Goal: Task Accomplishment & Management: Manage account settings

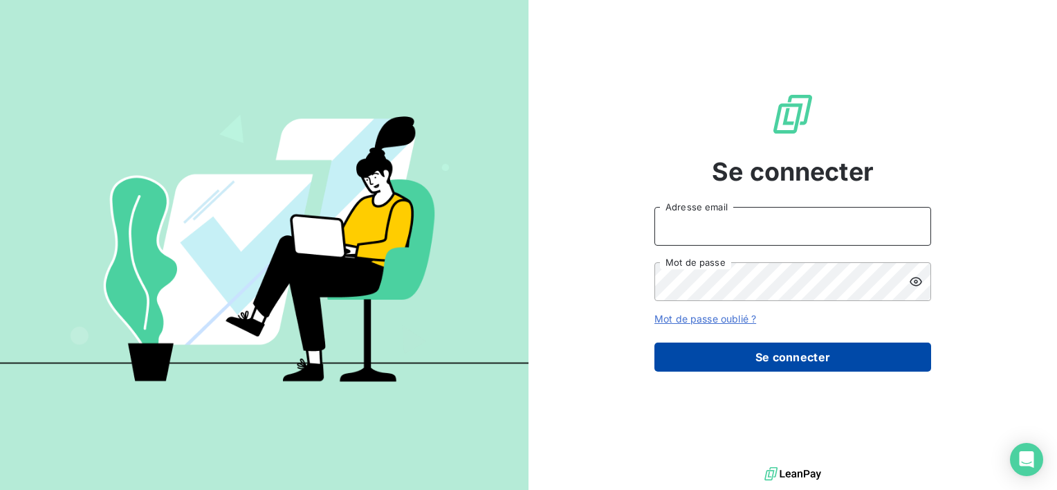
type input "[EMAIL_ADDRESS][DOMAIN_NAME]"
click at [765, 358] on button "Se connecter" at bounding box center [792, 356] width 277 height 29
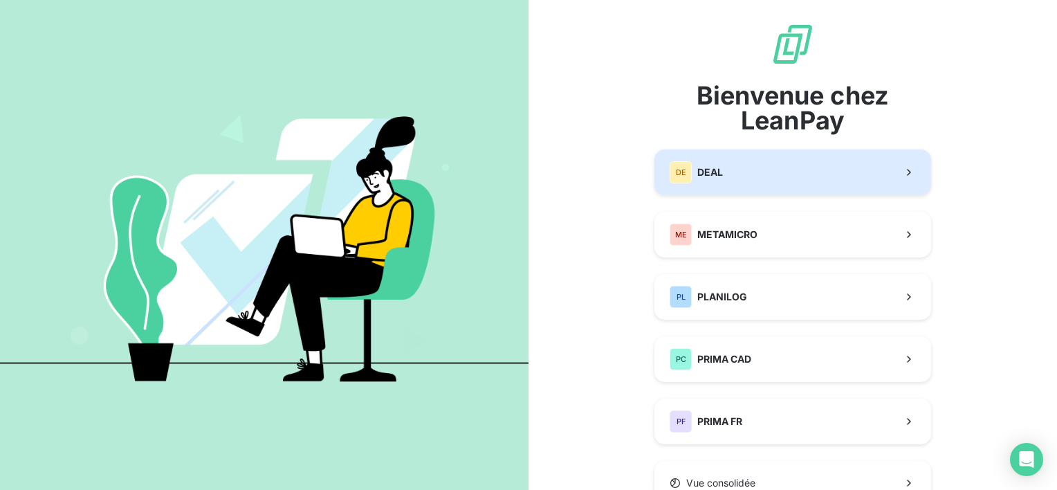
click at [767, 174] on button "DE DEAL" at bounding box center [792, 172] width 277 height 46
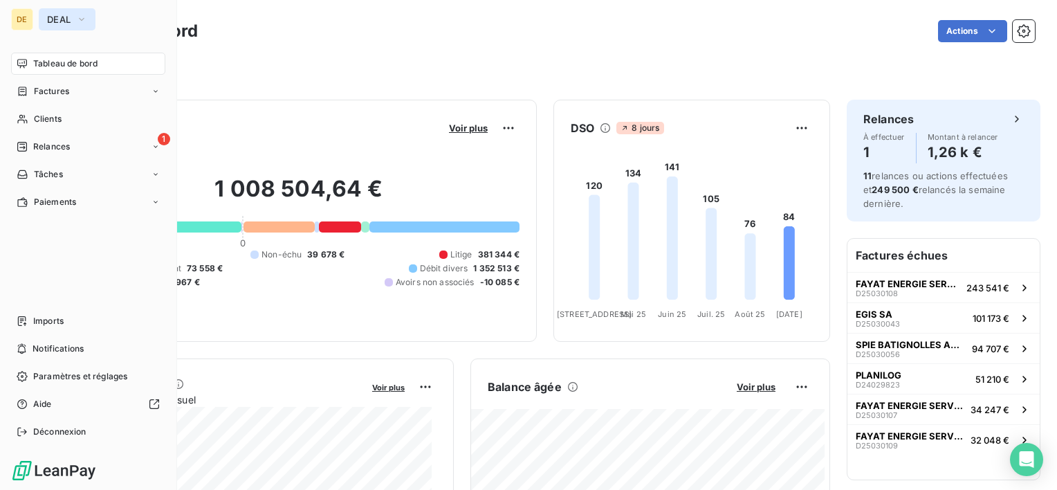
click at [51, 24] on span "DEAL" at bounding box center [59, 19] width 24 height 11
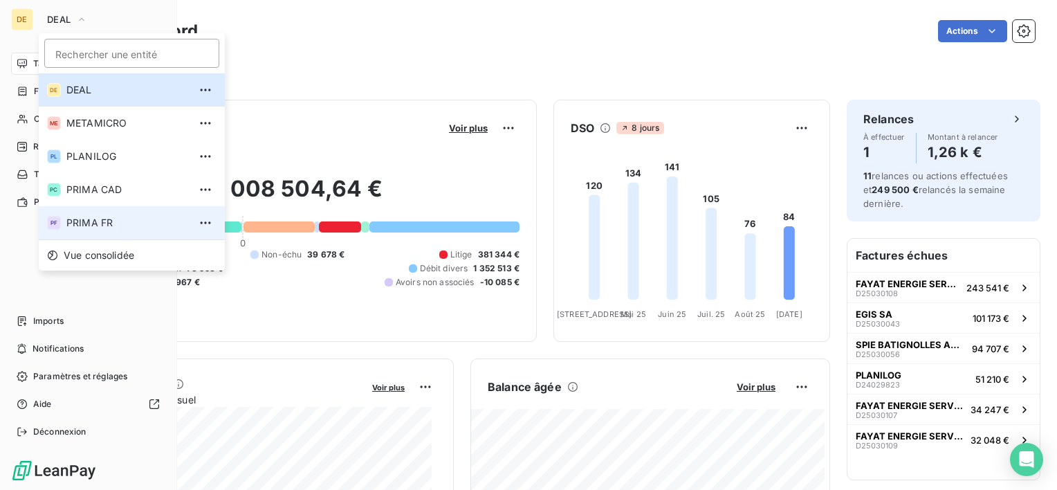
click at [97, 220] on span "PRIMA FR" at bounding box center [127, 223] width 122 height 14
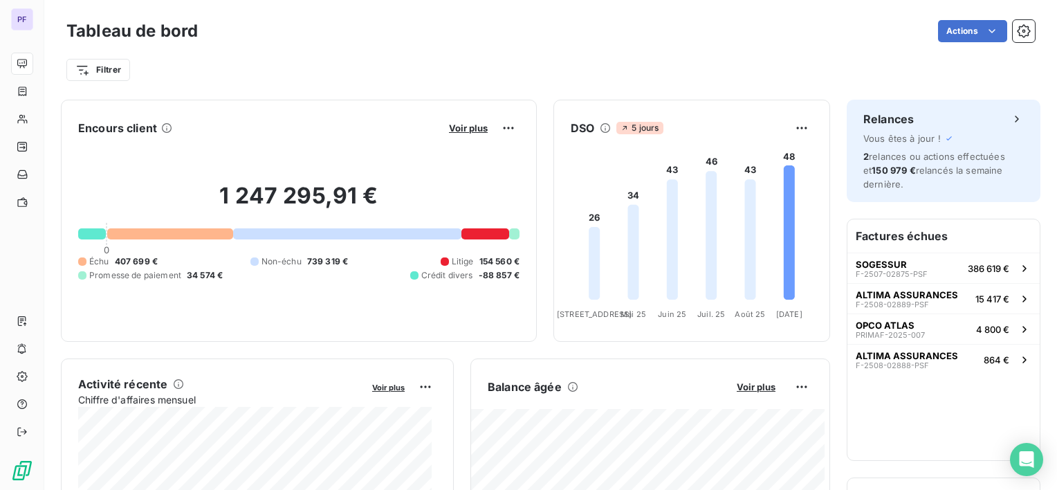
click at [301, 35] on div "Actions" at bounding box center [624, 31] width 821 height 22
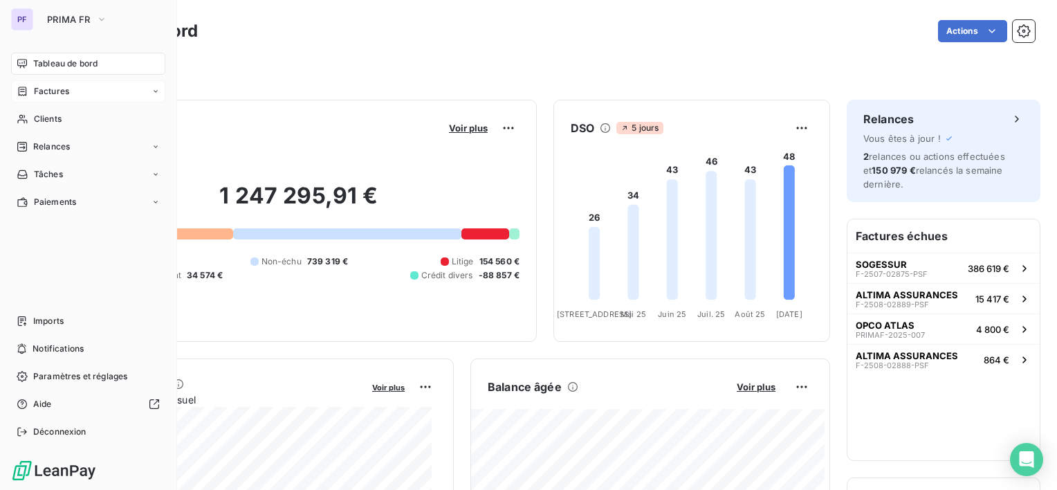
click at [41, 91] on span "Factures" at bounding box center [51, 91] width 35 height 12
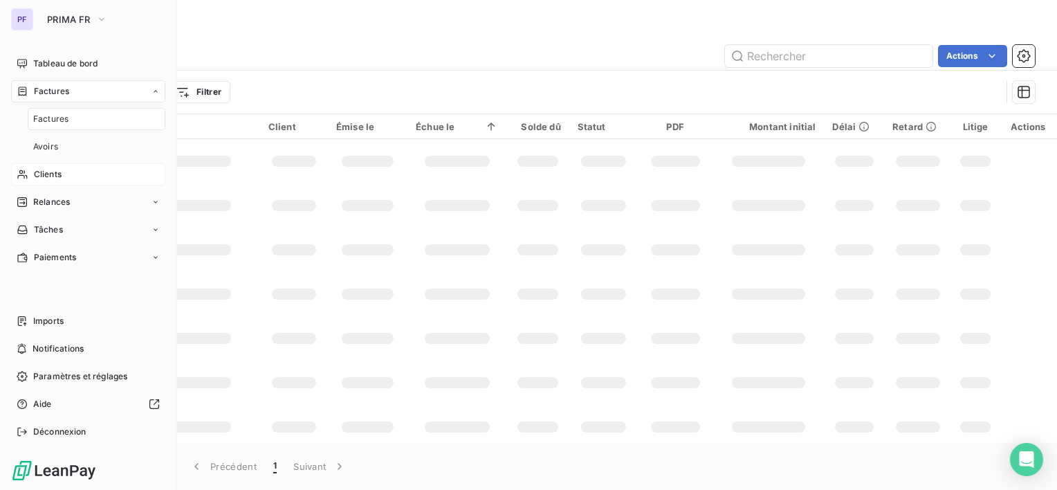
click at [53, 172] on span "Clients" at bounding box center [48, 174] width 28 height 12
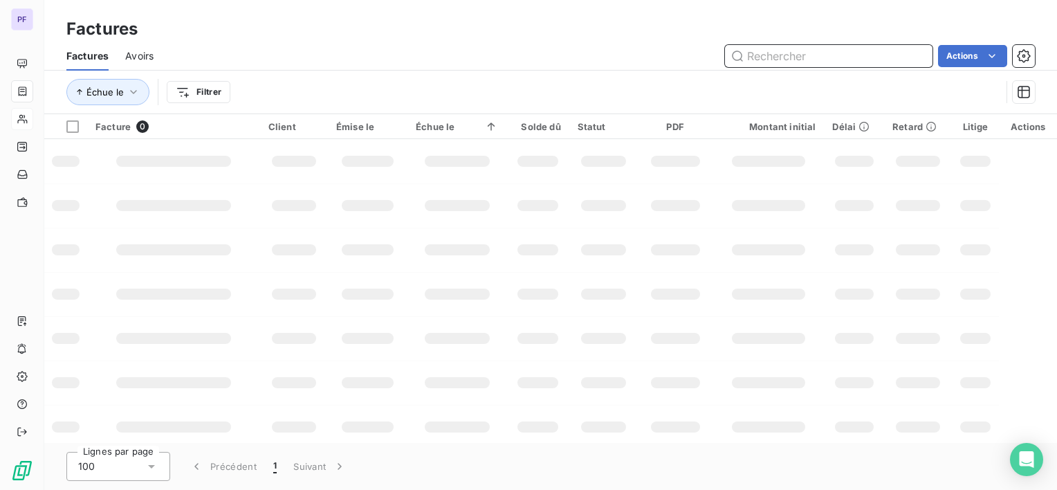
click at [812, 56] on input "text" at bounding box center [829, 56] width 208 height 22
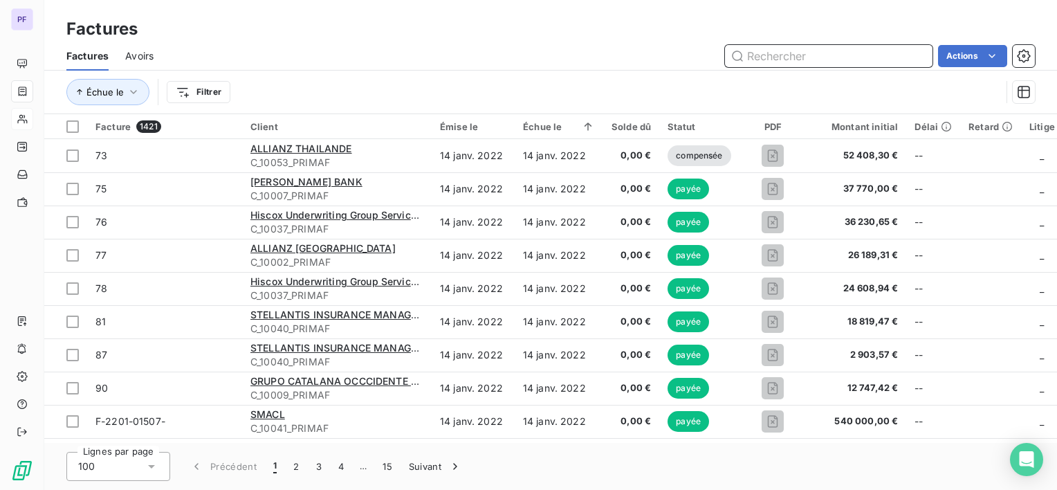
click at [786, 61] on input "text" at bounding box center [829, 56] width 208 height 22
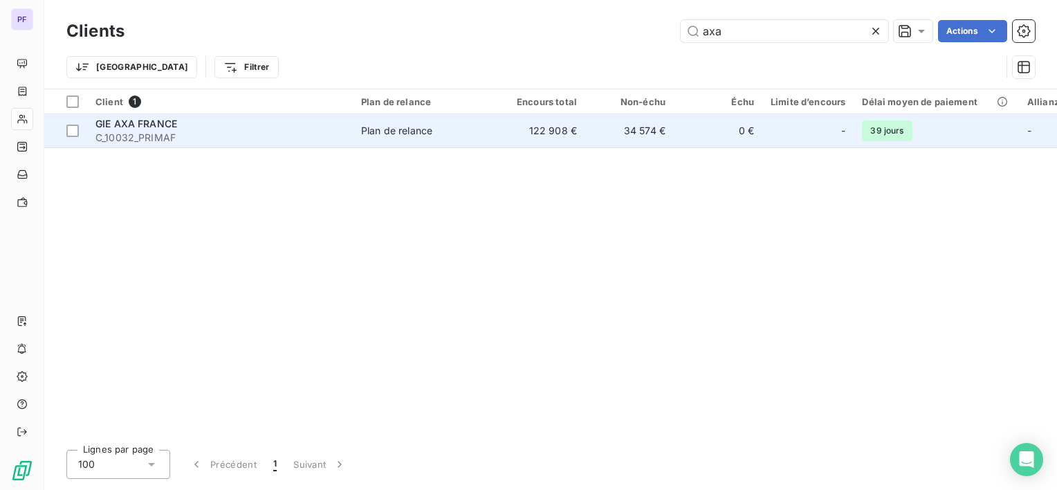
type input "axa"
click at [346, 132] on td "GIE AXA FRANCE C_10032_PRIMAF" at bounding box center [220, 130] width 266 height 33
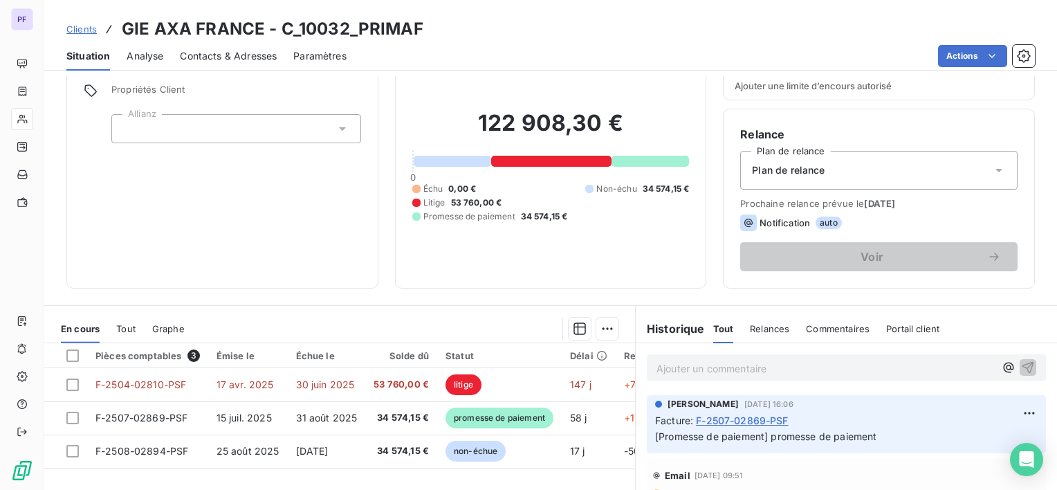
scroll to position [138, 0]
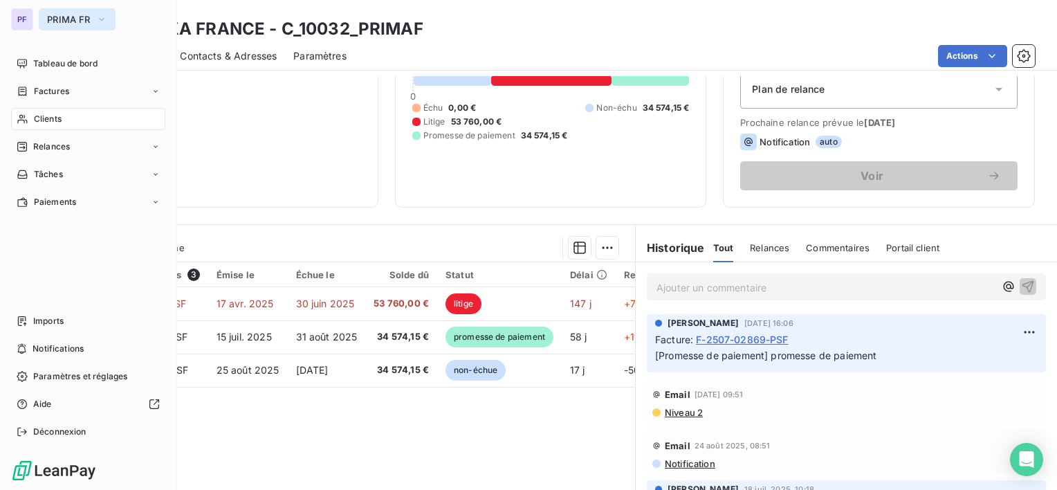
click at [67, 19] on span "PRIMA FR" at bounding box center [69, 19] width 44 height 11
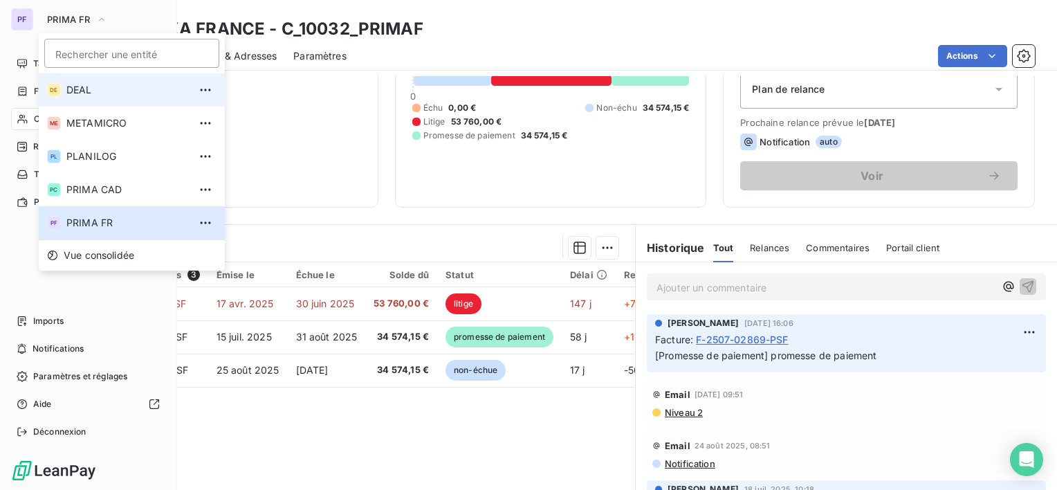
click at [106, 94] on span "DEAL" at bounding box center [127, 90] width 122 height 14
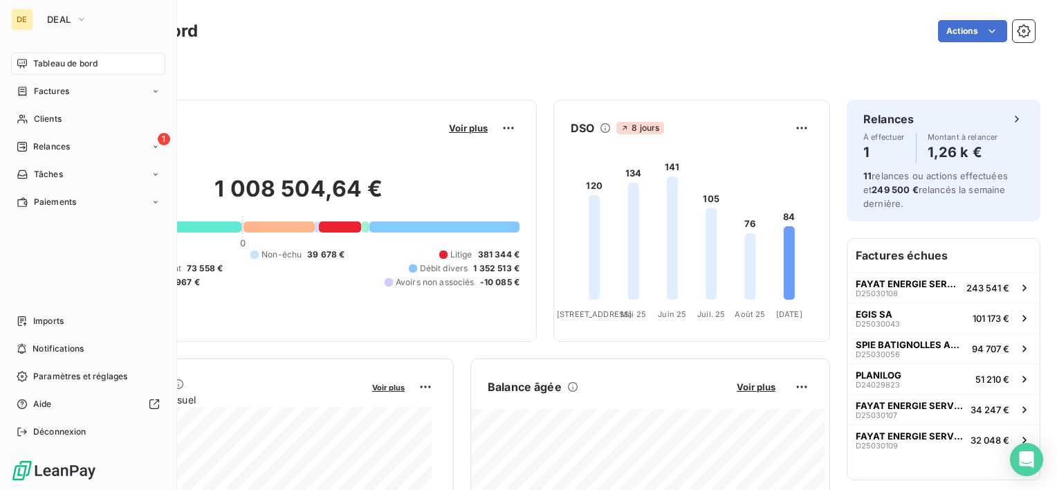
drag, startPoint x: 71, startPoint y: 114, endPoint x: 201, endPoint y: 127, distance: 130.7
click at [71, 115] on div "Clients" at bounding box center [88, 119] width 154 height 22
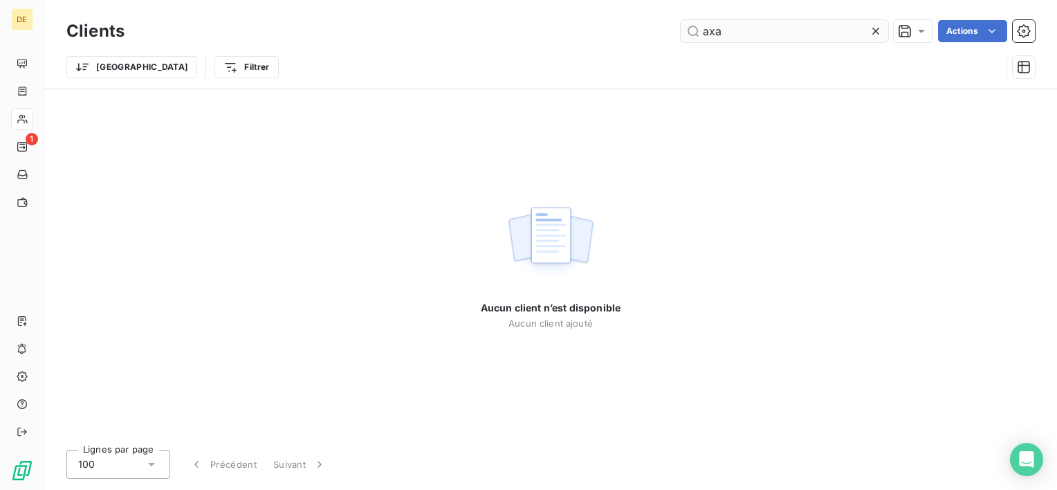
click at [717, 30] on input "axa" at bounding box center [785, 31] width 208 height 22
drag, startPoint x: 722, startPoint y: 30, endPoint x: 600, endPoint y: 33, distance: 122.5
click at [600, 33] on div "axa Actions" at bounding box center [588, 31] width 894 height 22
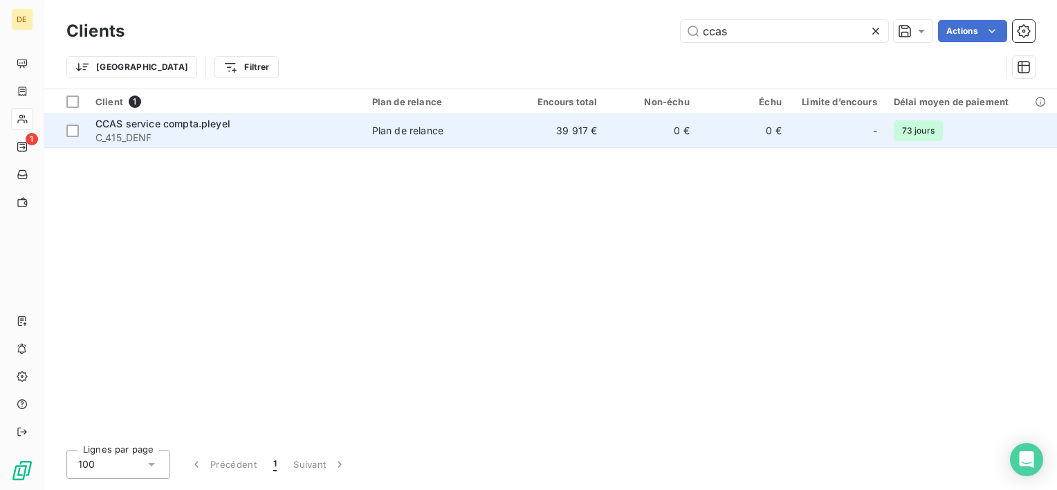
type input "ccas"
click at [616, 141] on td "0 €" at bounding box center [651, 130] width 92 height 33
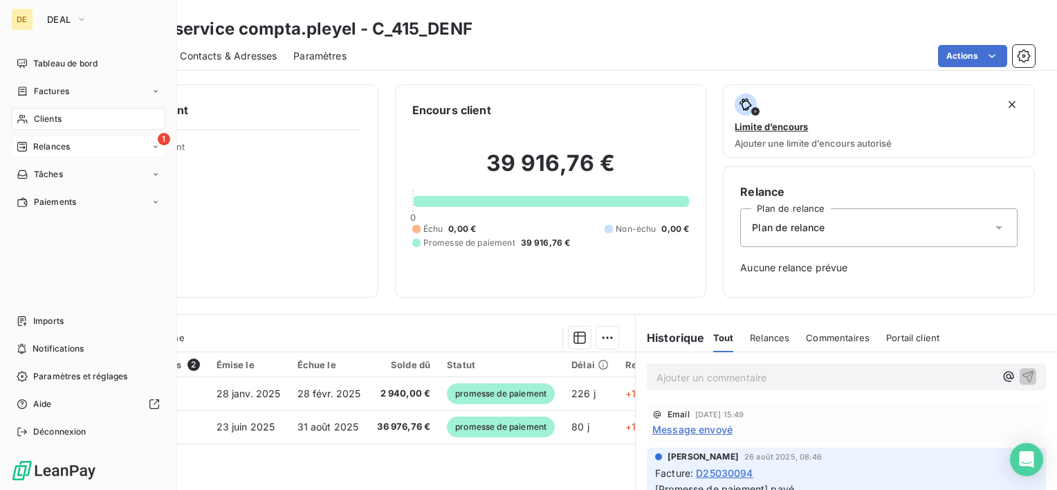
click at [57, 147] on span "Relances" at bounding box center [51, 146] width 37 height 12
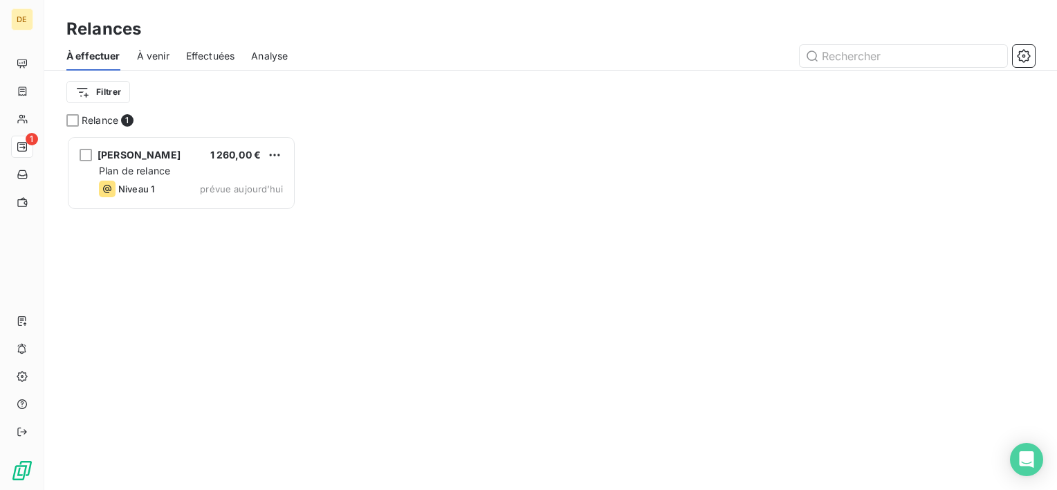
scroll to position [343, 219]
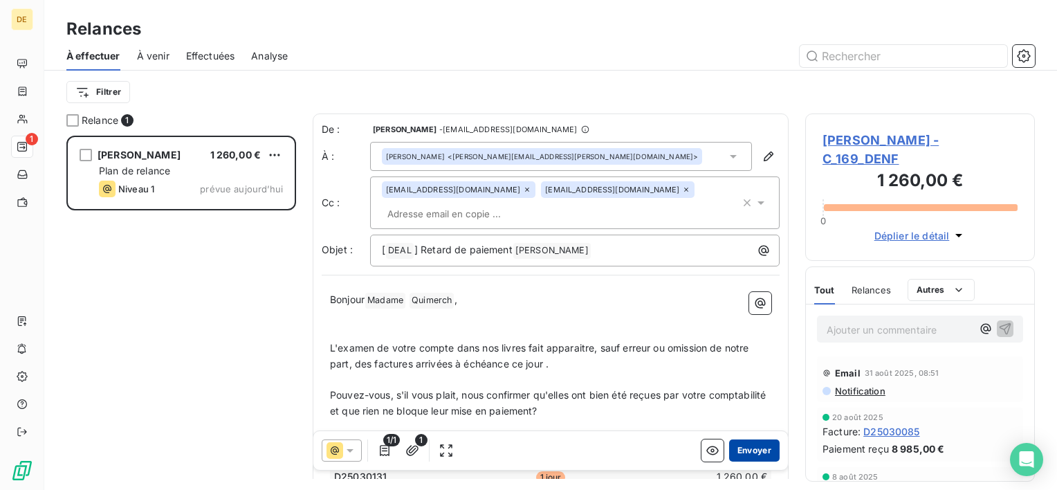
click at [757, 450] on button "Envoyer" at bounding box center [754, 450] width 51 height 22
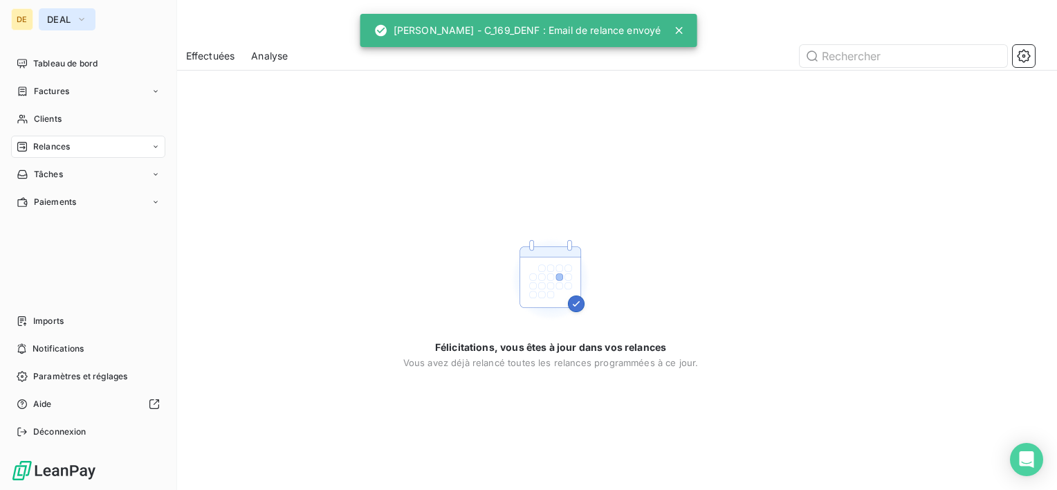
click at [56, 22] on span "DEAL" at bounding box center [59, 19] width 24 height 11
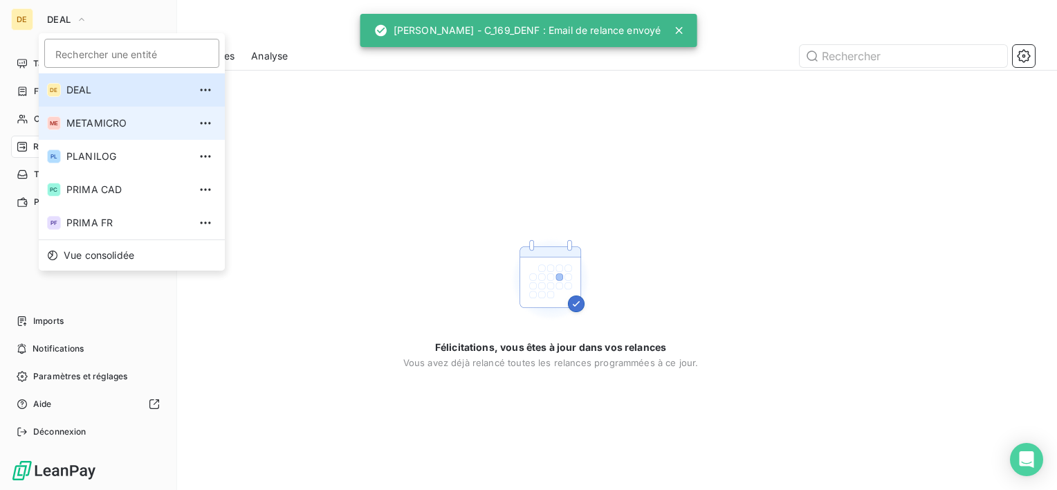
click at [92, 124] on span "METAMICRO" at bounding box center [127, 123] width 122 height 14
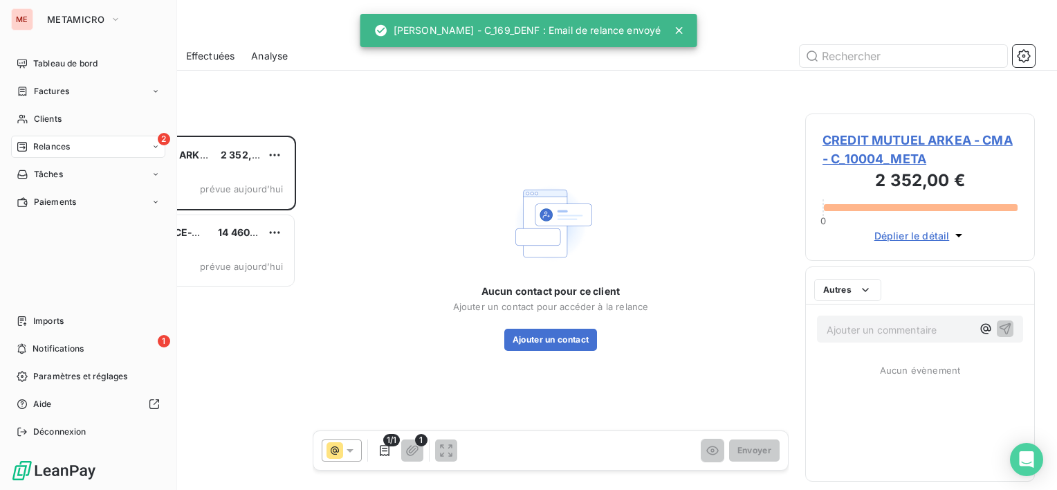
scroll to position [343, 219]
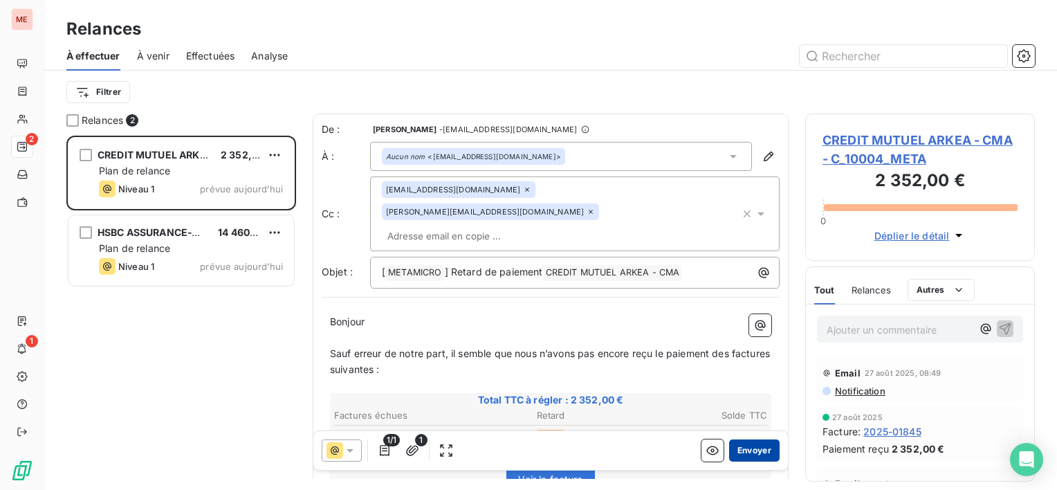
click at [744, 458] on button "Envoyer" at bounding box center [754, 450] width 51 height 22
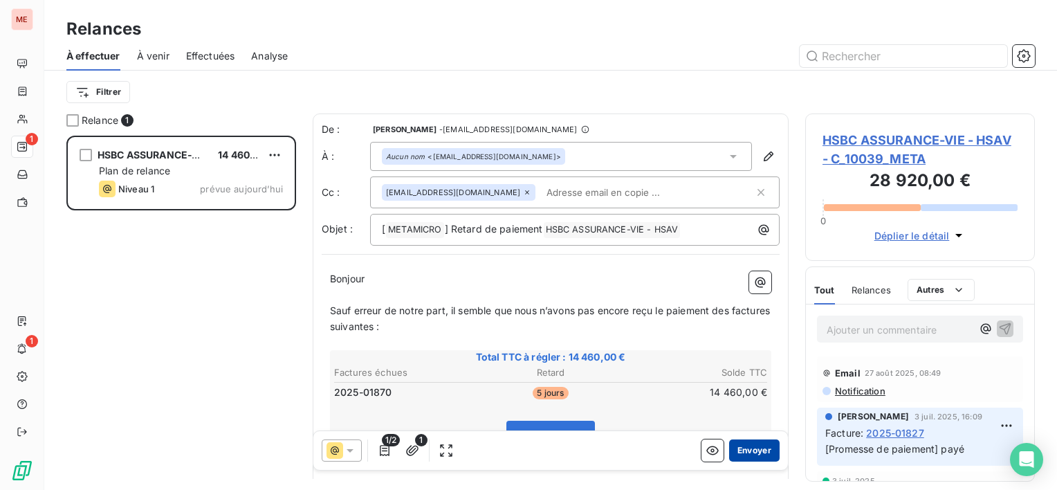
click at [739, 455] on button "Envoyer" at bounding box center [754, 450] width 51 height 22
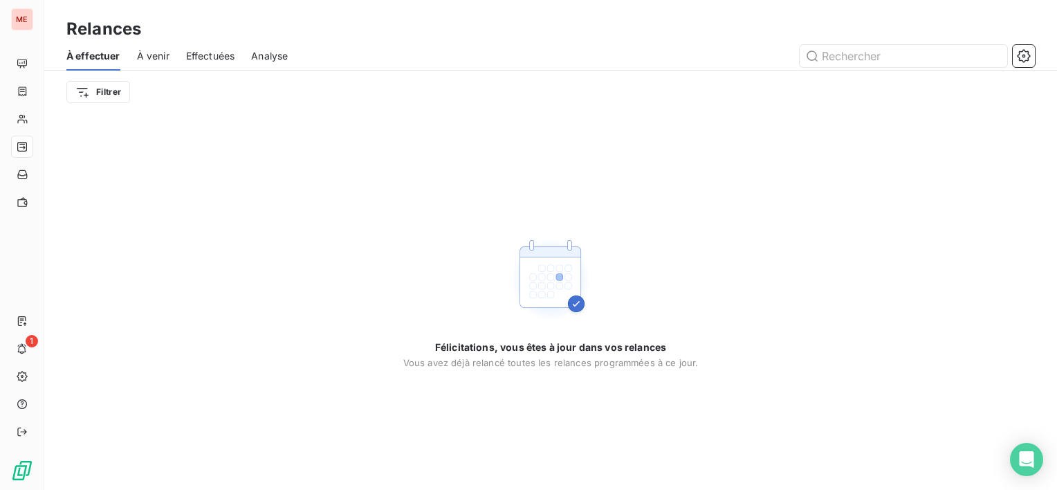
click at [226, 60] on span "Effectuées" at bounding box center [210, 56] width 49 height 14
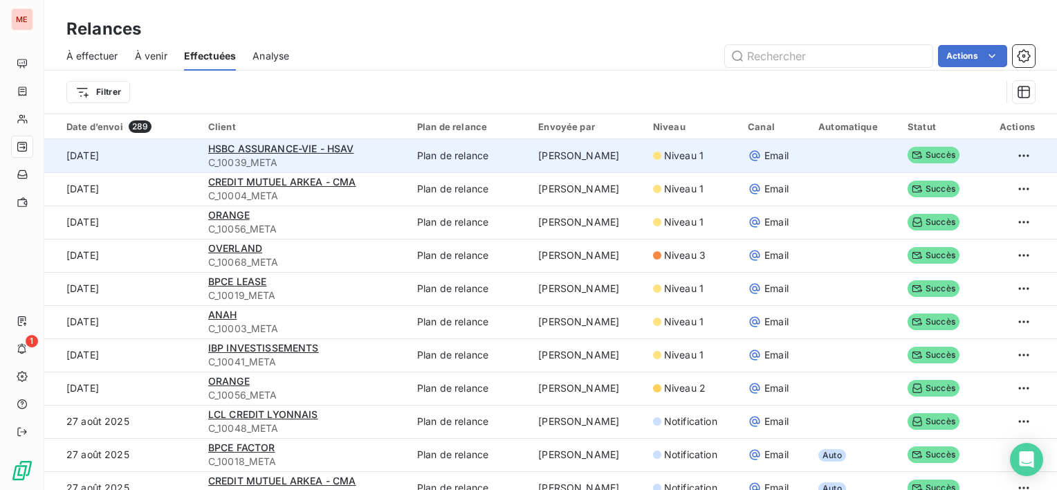
click at [296, 154] on div "HSBC ASSURANCE-VIE - HSAV" at bounding box center [304, 149] width 192 height 14
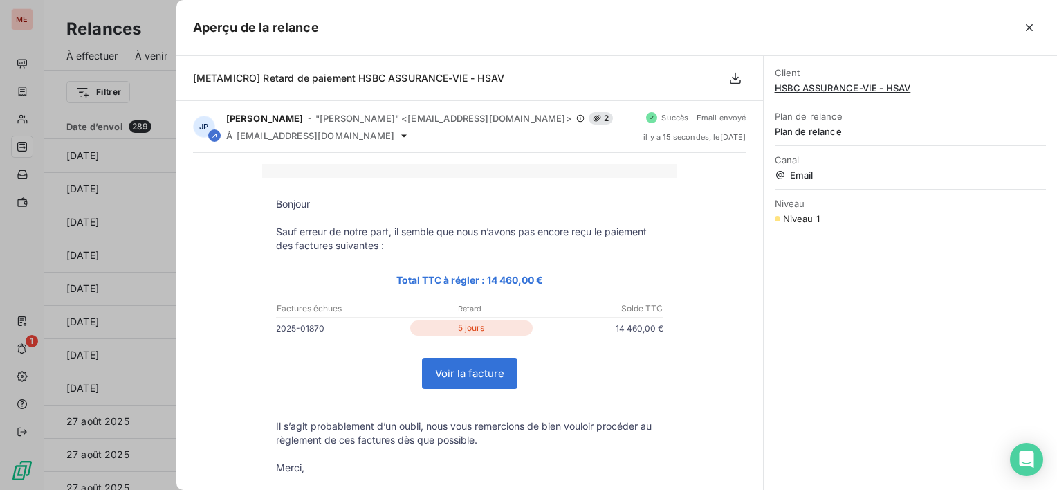
click at [429, 78] on span "[METAMICRO] Retard de paiement HSBC ASSURANCE-VIE - HSAV" at bounding box center [348, 78] width 311 height 12
click at [852, 86] on span "HSBC ASSURANCE-VIE - HSAV" at bounding box center [910, 87] width 271 height 11
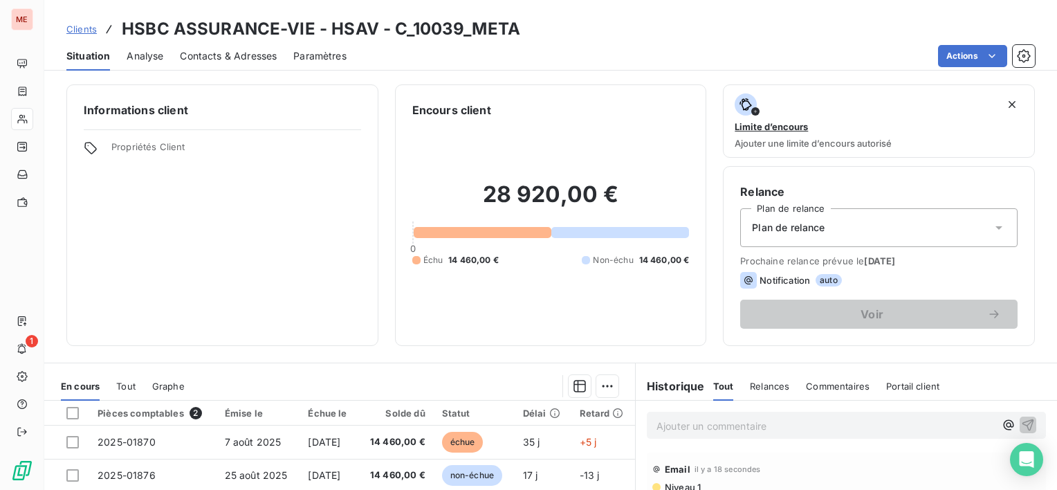
click at [257, 46] on div "Contacts & Adresses" at bounding box center [228, 56] width 97 height 29
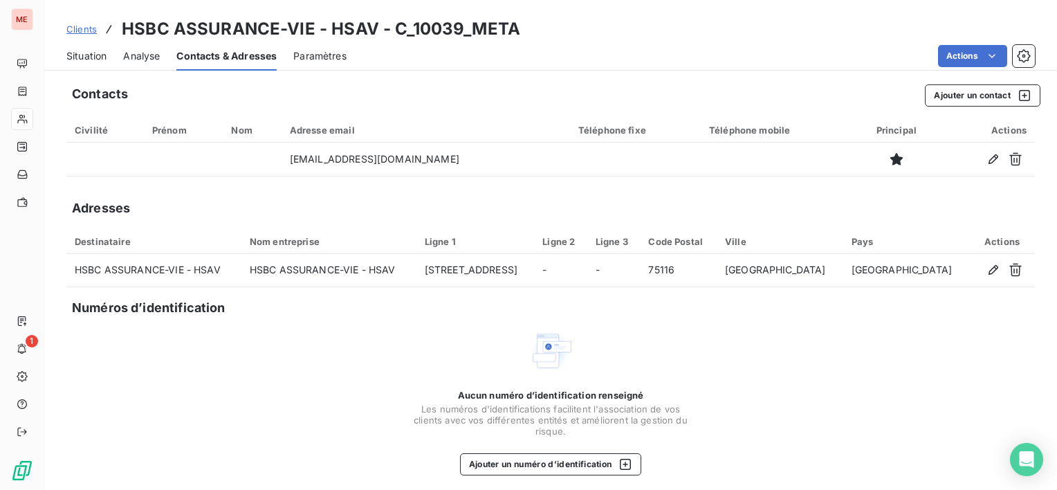
click at [73, 55] on span "Situation" at bounding box center [86, 56] width 40 height 14
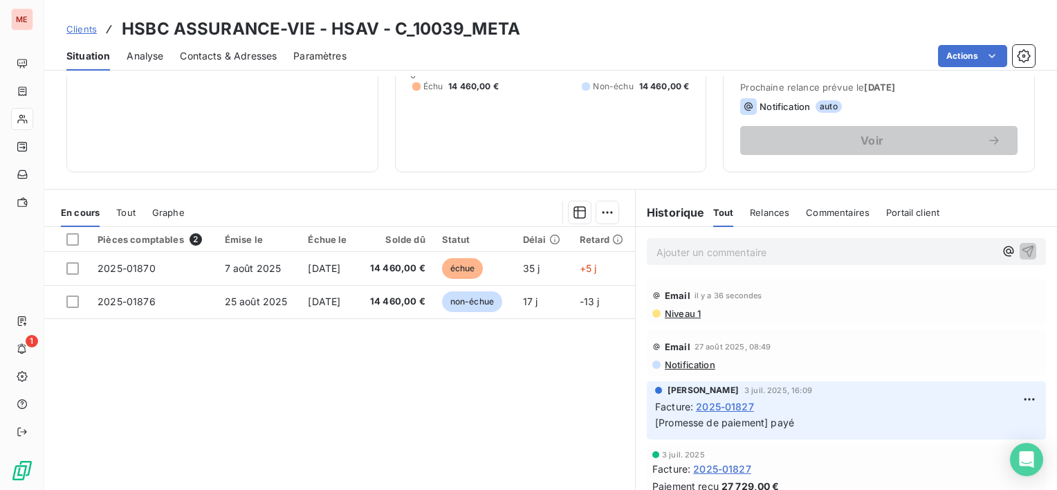
scroll to position [208, 0]
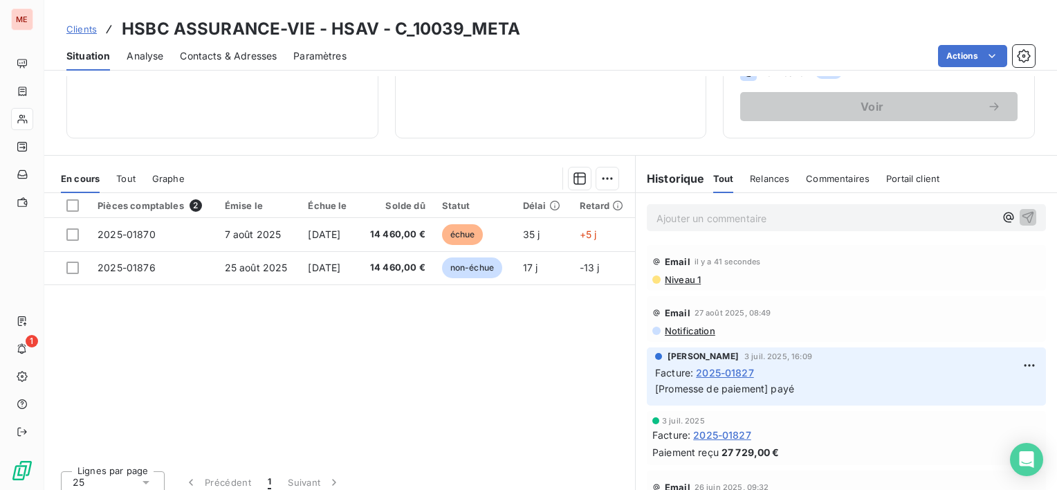
click at [466, 332] on div "Pièces comptables 2 Émise le Échue le Solde dû Statut Délai Retard 2025-01870 7…" at bounding box center [339, 326] width 591 height 266
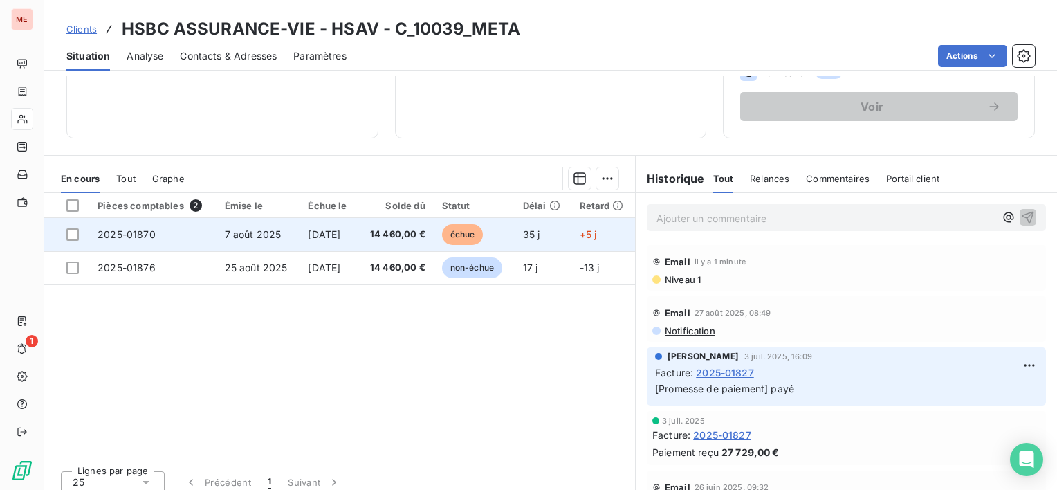
click at [195, 235] on td "2025-01870" at bounding box center [152, 234] width 127 height 33
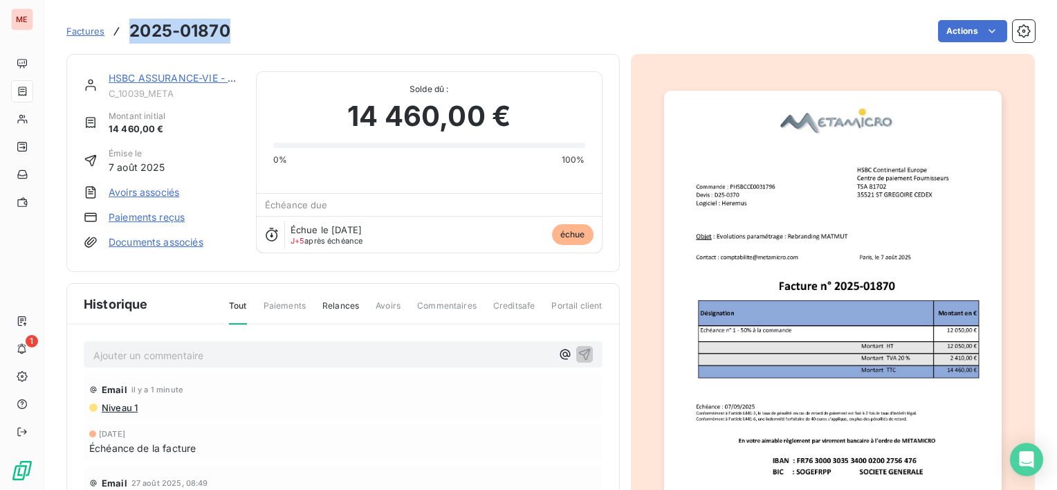
drag, startPoint x: 132, startPoint y: 33, endPoint x: 226, endPoint y: 33, distance: 93.4
click at [226, 33] on h3 "2025-01870" at bounding box center [179, 31] width 101 height 25
copy h3 "2025-01870"
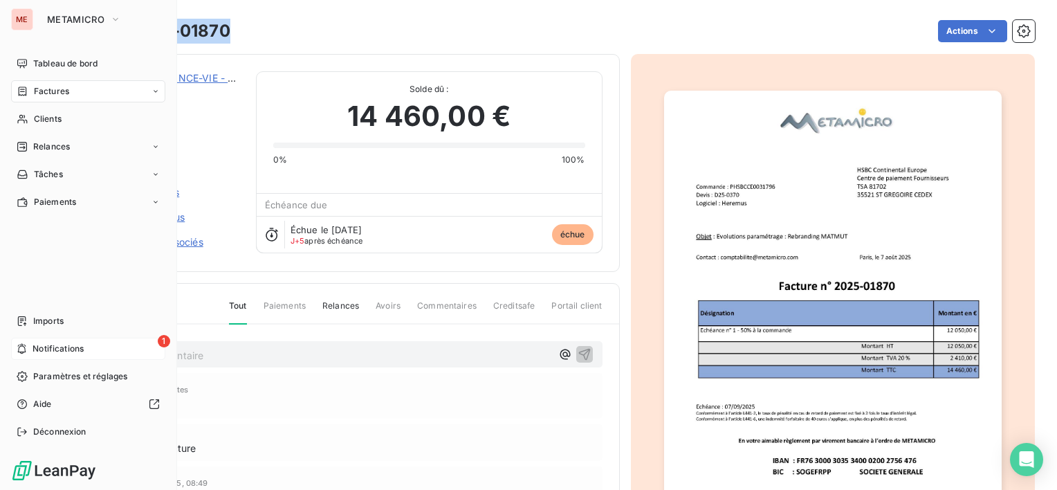
click at [64, 351] on span "Notifications" at bounding box center [58, 348] width 51 height 12
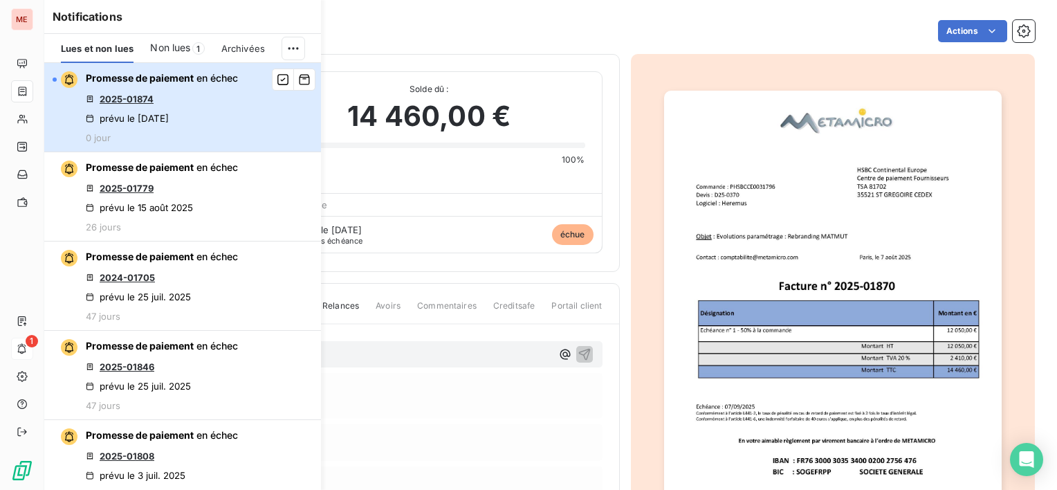
click at [185, 95] on div "Promesse de paiement en échec 2025-01874 prévu le [DATE] 0 jour" at bounding box center [162, 107] width 152 height 72
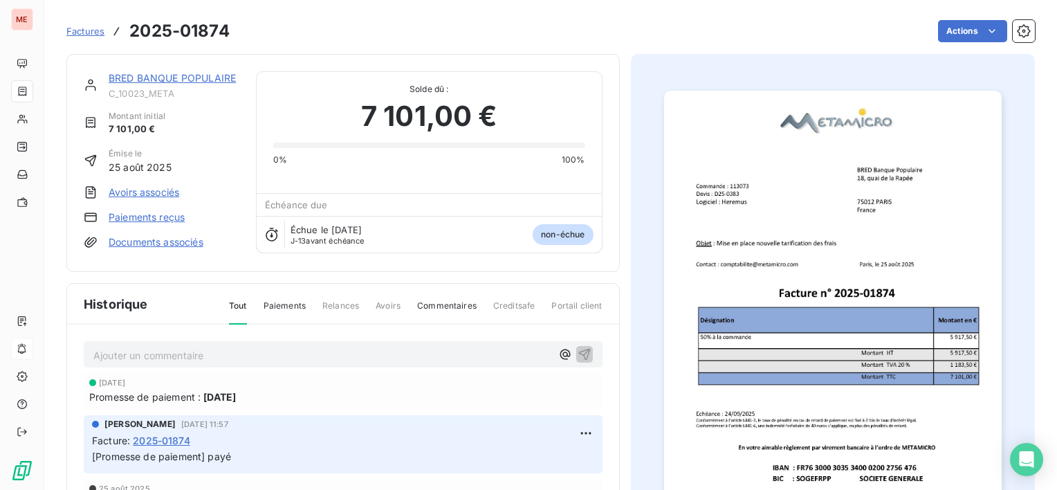
click at [205, 77] on link "BRED BANQUE POPULAIRE" at bounding box center [172, 78] width 127 height 12
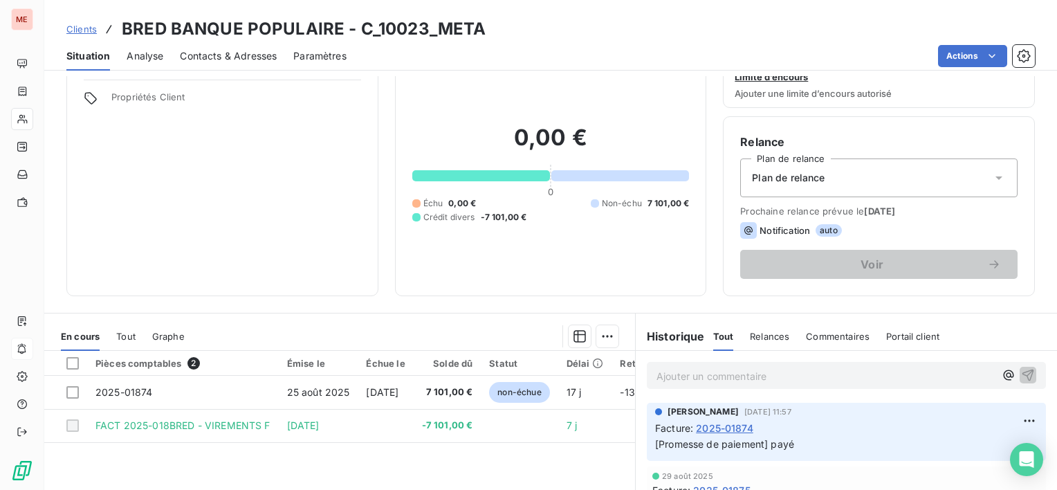
scroll to position [69, 0]
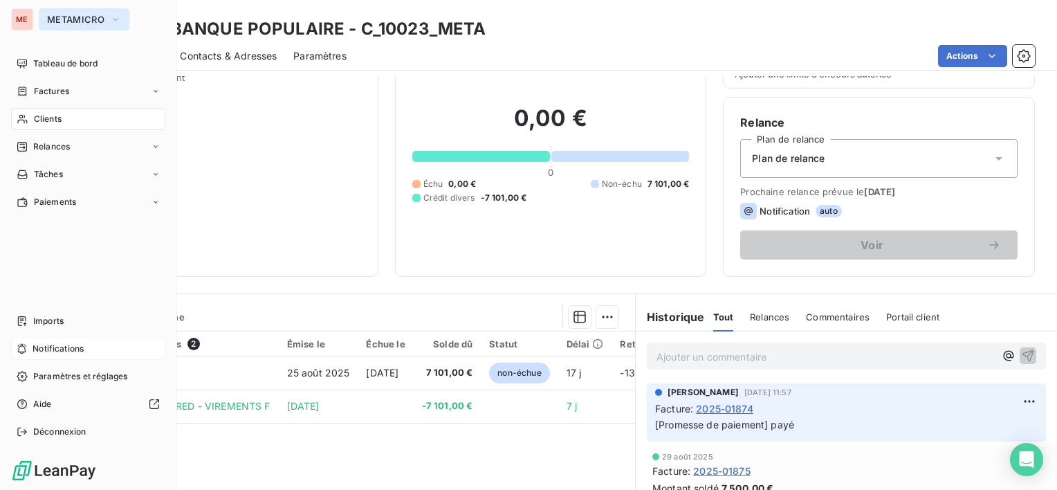
click at [52, 19] on span "METAMICRO" at bounding box center [75, 19] width 57 height 11
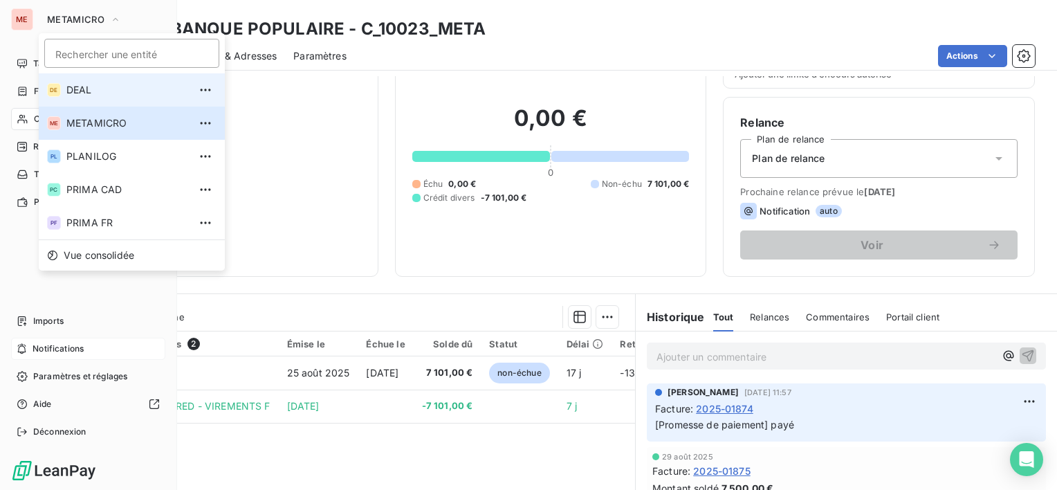
click at [111, 97] on li "DE DEAL" at bounding box center [132, 89] width 186 height 33
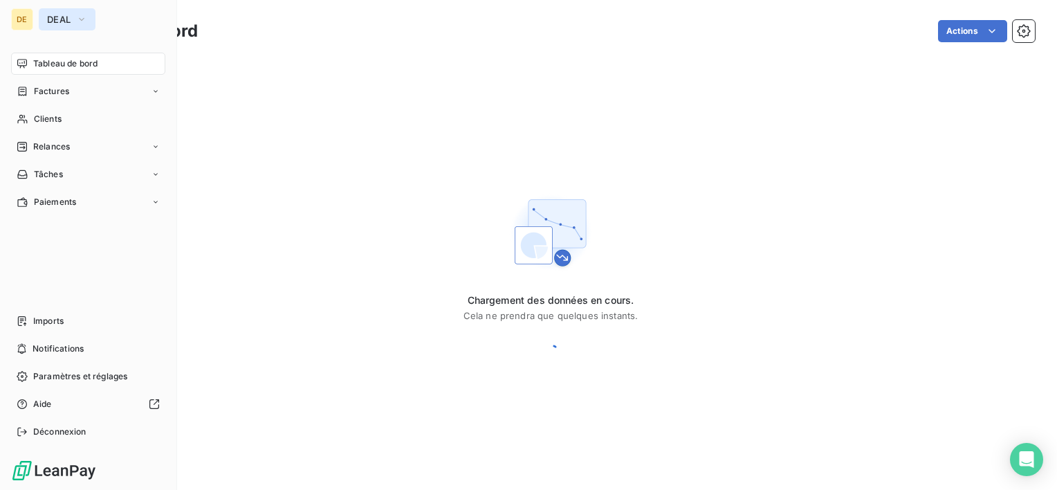
click at [55, 27] on button "DEAL" at bounding box center [67, 19] width 57 height 22
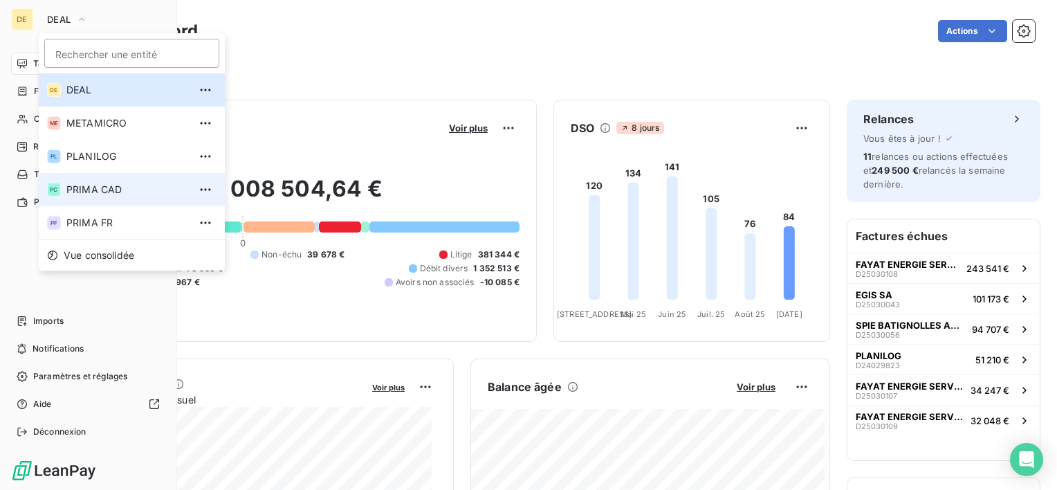
click at [75, 191] on span "PRIMA CAD" at bounding box center [127, 190] width 122 height 14
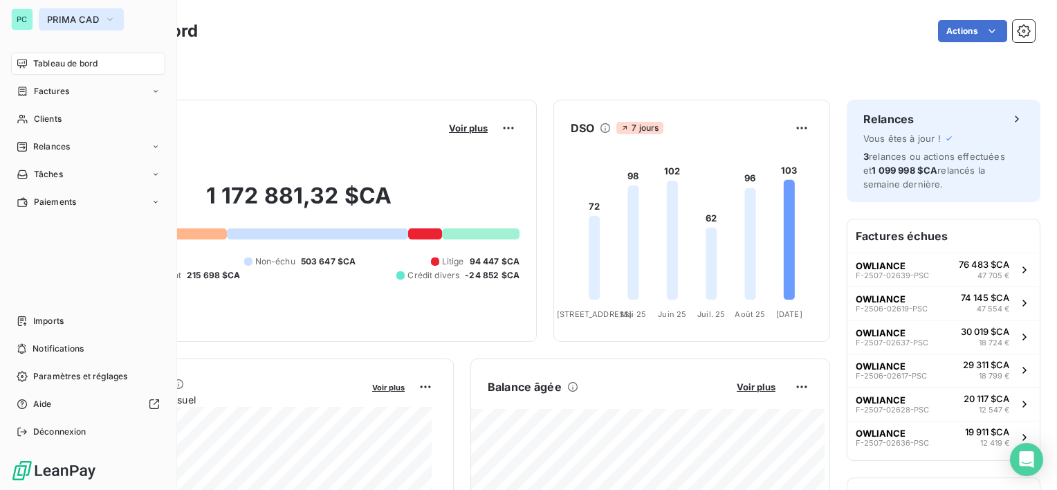
click at [51, 17] on span "PRIMA CAD" at bounding box center [73, 19] width 52 height 11
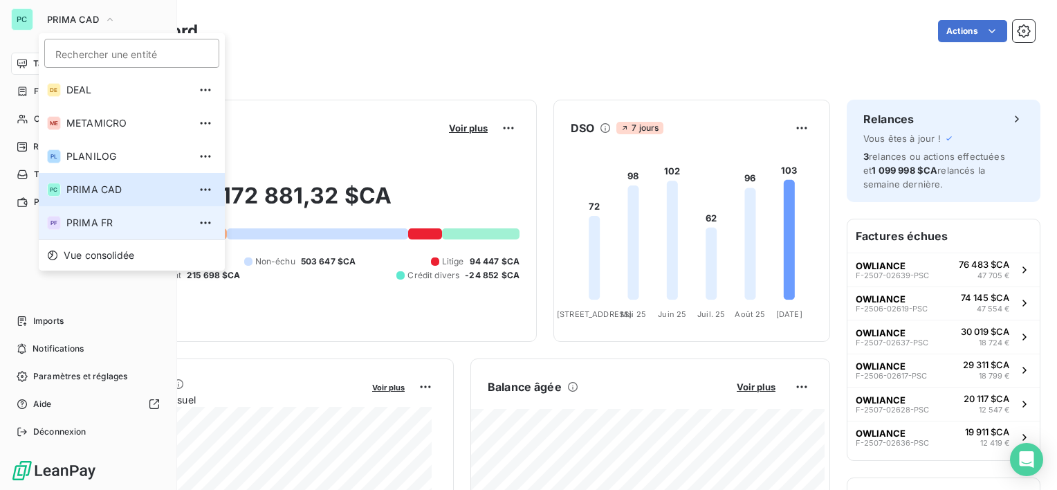
click at [107, 221] on span "PRIMA FR" at bounding box center [127, 223] width 122 height 14
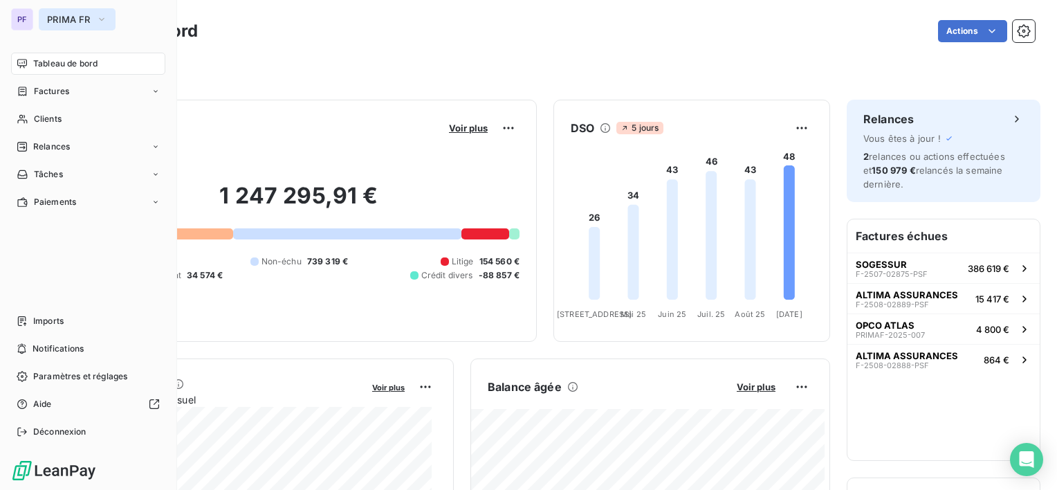
click at [73, 16] on span "PRIMA FR" at bounding box center [69, 19] width 44 height 11
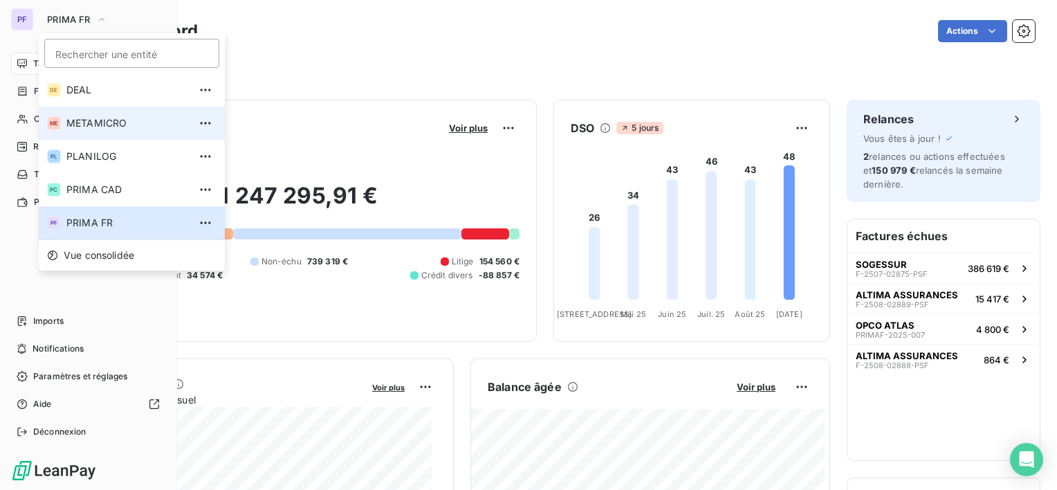
click at [101, 116] on span "METAMICRO" at bounding box center [127, 123] width 122 height 14
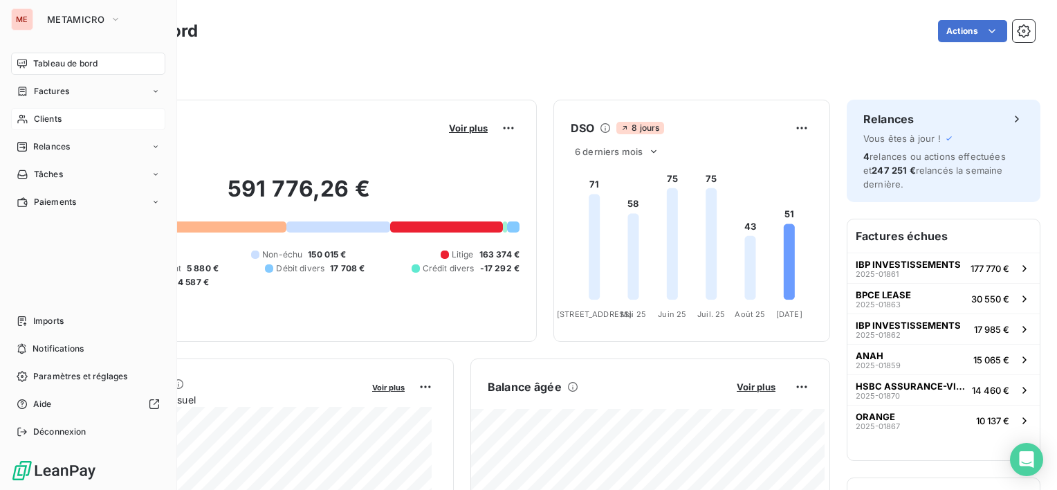
click at [108, 111] on div "Clients" at bounding box center [88, 119] width 154 height 22
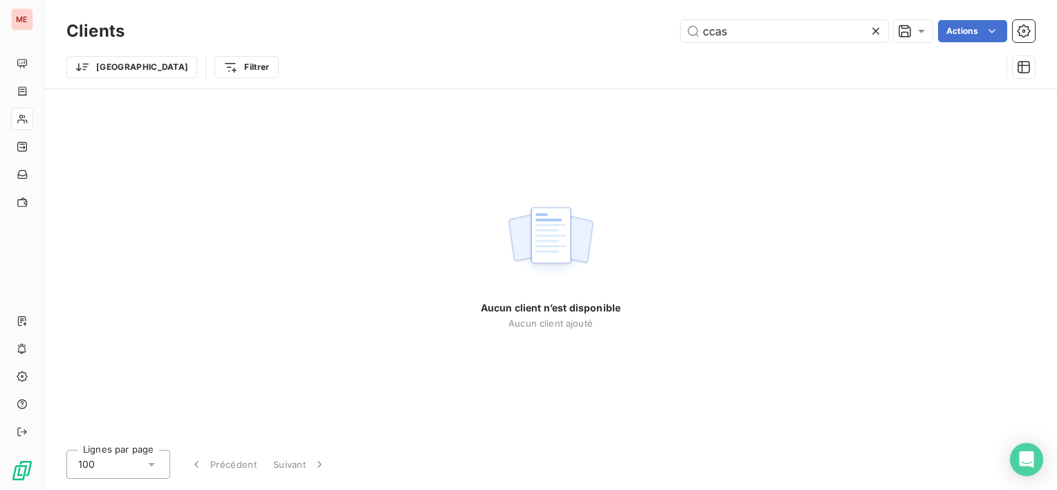
drag, startPoint x: 747, startPoint y: 28, endPoint x: 529, endPoint y: 32, distance: 218.7
click at [529, 32] on div "ccas Actions" at bounding box center [588, 31] width 894 height 22
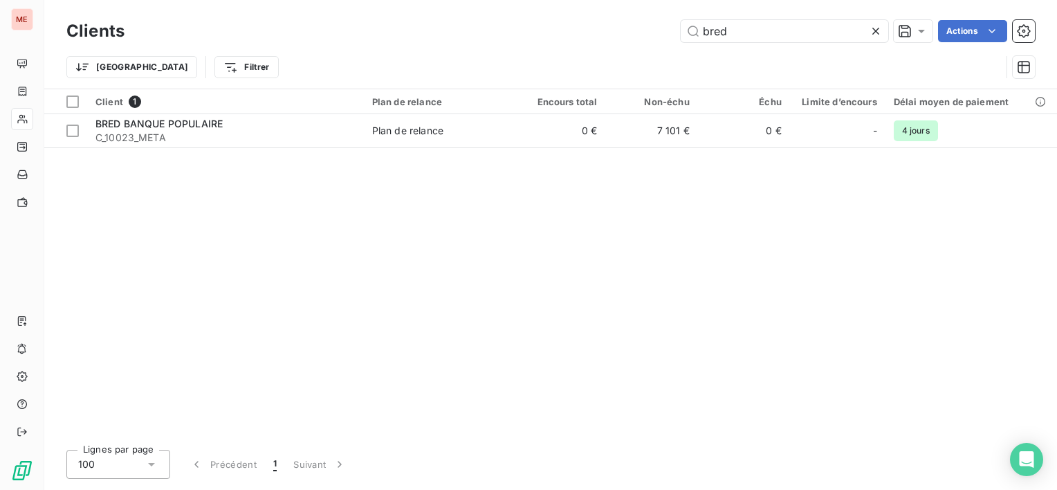
type input "bred"
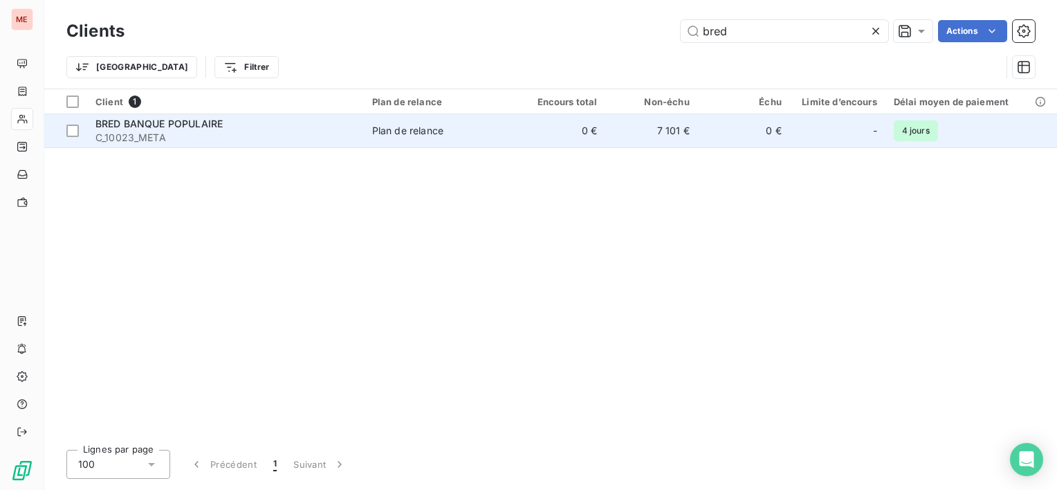
click at [419, 131] on div "Plan de relance" at bounding box center [407, 131] width 71 height 14
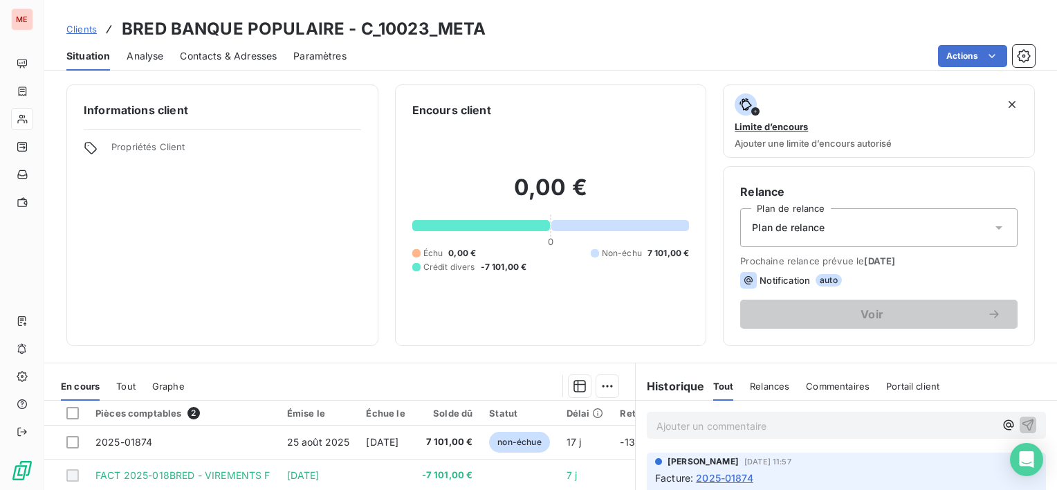
click at [381, 28] on h3 "BRED BANQUE POPULAIRE - C_10023_META" at bounding box center [304, 29] width 364 height 25
copy h3 "C_10023_META"
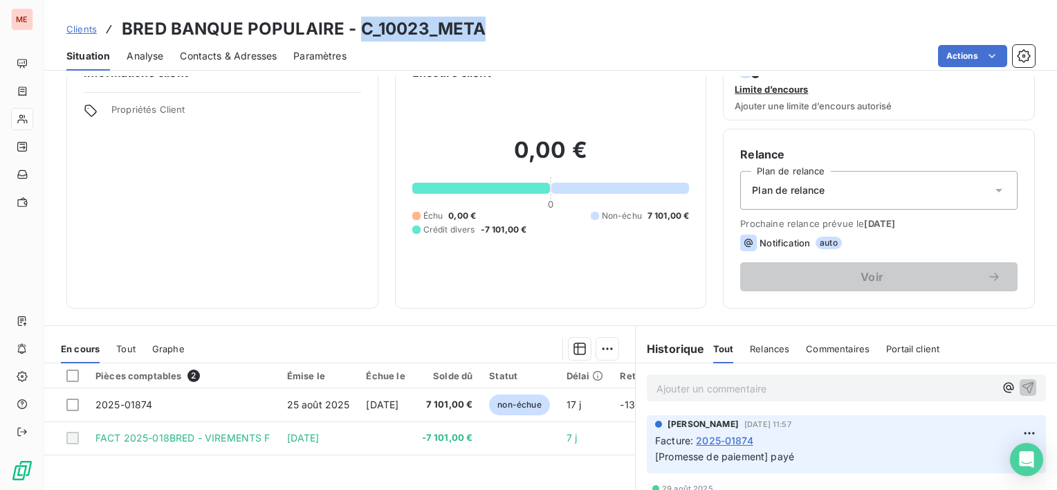
scroll to position [69, 0]
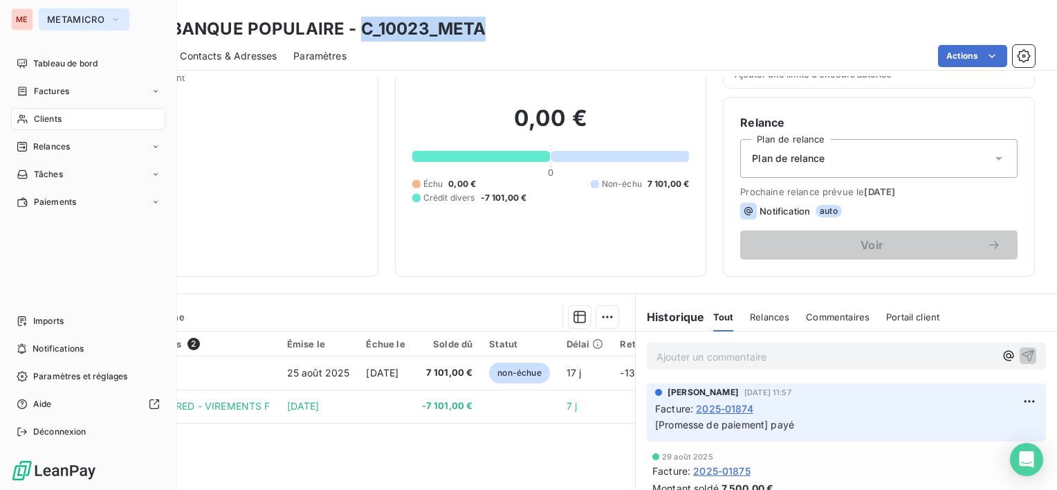
click at [73, 29] on button "METAMICRO" at bounding box center [84, 19] width 91 height 22
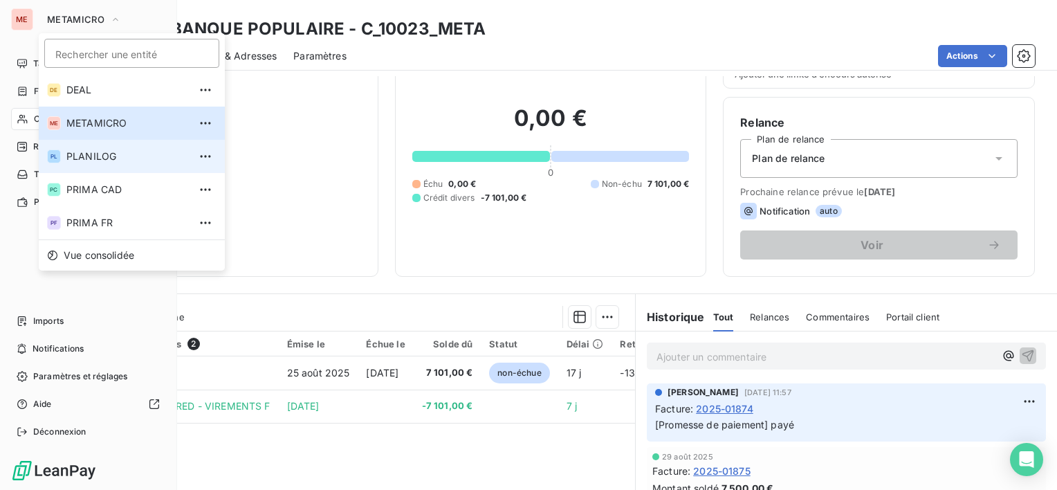
click at [91, 152] on span "PLANILOG" at bounding box center [127, 156] width 122 height 14
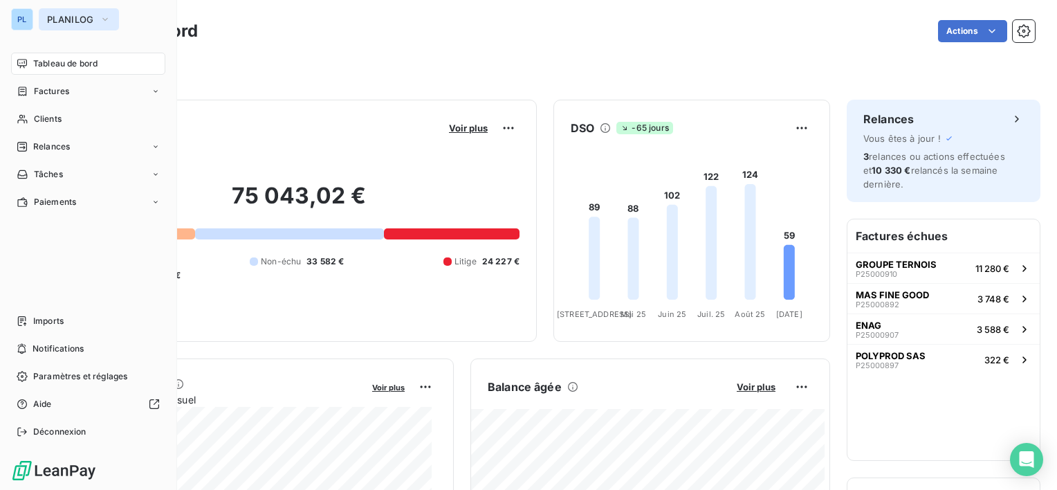
click at [69, 22] on span "PLANILOG" at bounding box center [70, 19] width 47 height 11
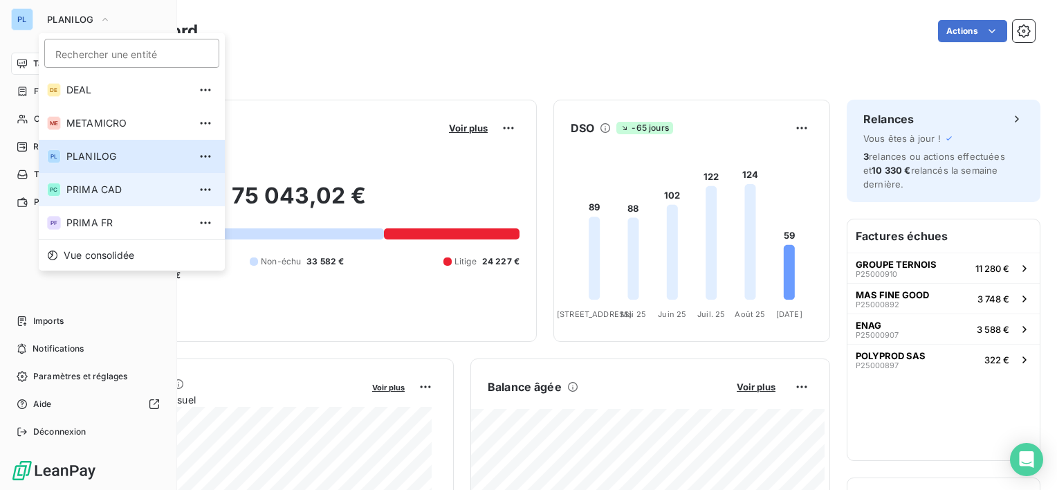
click at [100, 189] on span "PRIMA CAD" at bounding box center [127, 190] width 122 height 14
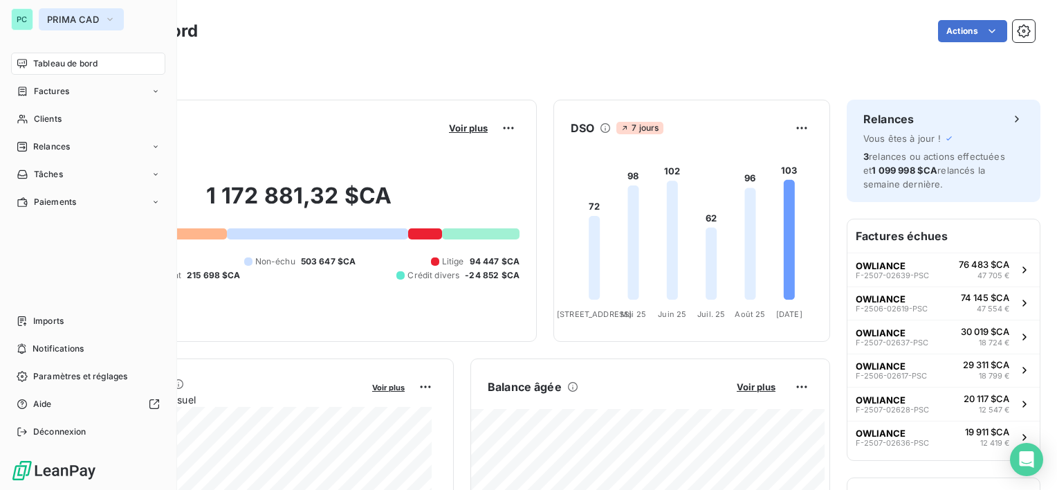
click at [74, 17] on span "PRIMA CAD" at bounding box center [73, 19] width 52 height 11
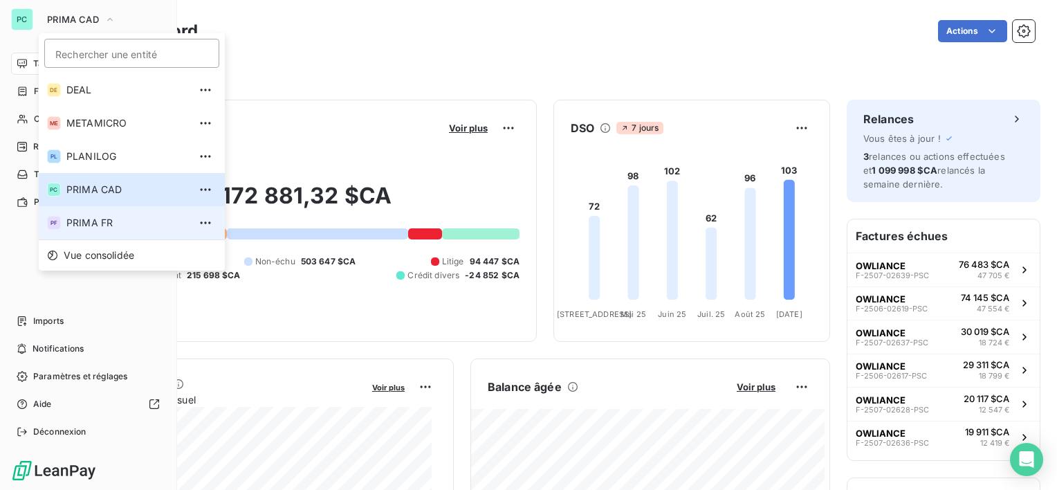
click at [102, 224] on span "PRIMA FR" at bounding box center [127, 223] width 122 height 14
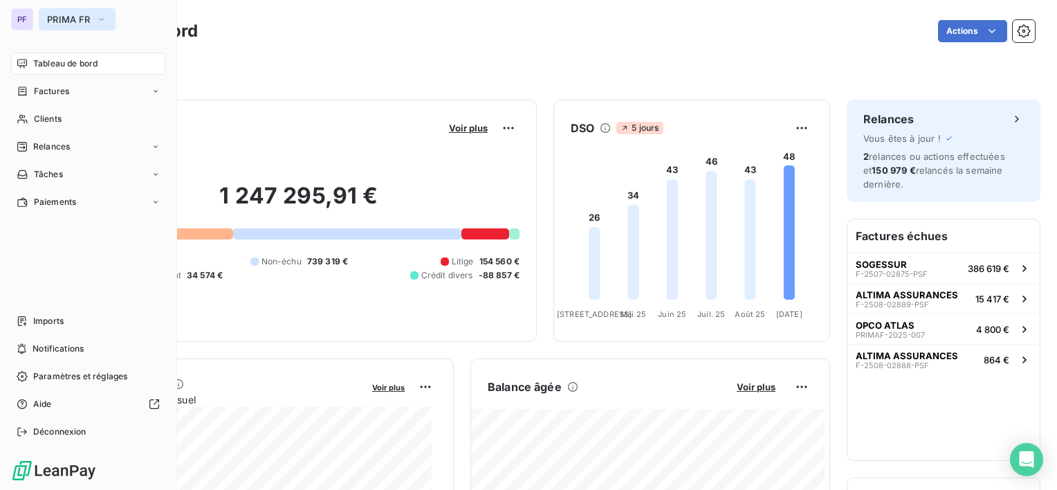
click at [70, 28] on button "PRIMA FR" at bounding box center [77, 19] width 77 height 22
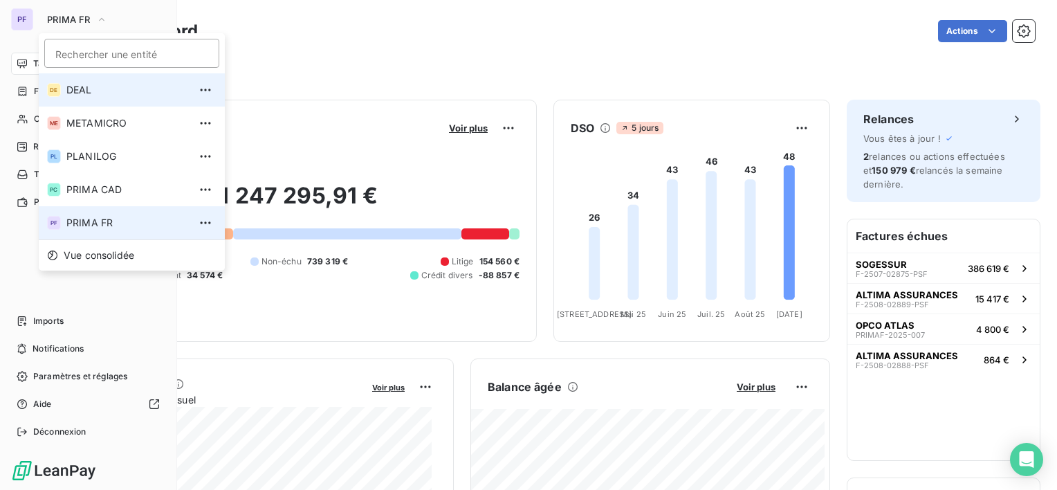
click at [75, 83] on span "DEAL" at bounding box center [127, 90] width 122 height 14
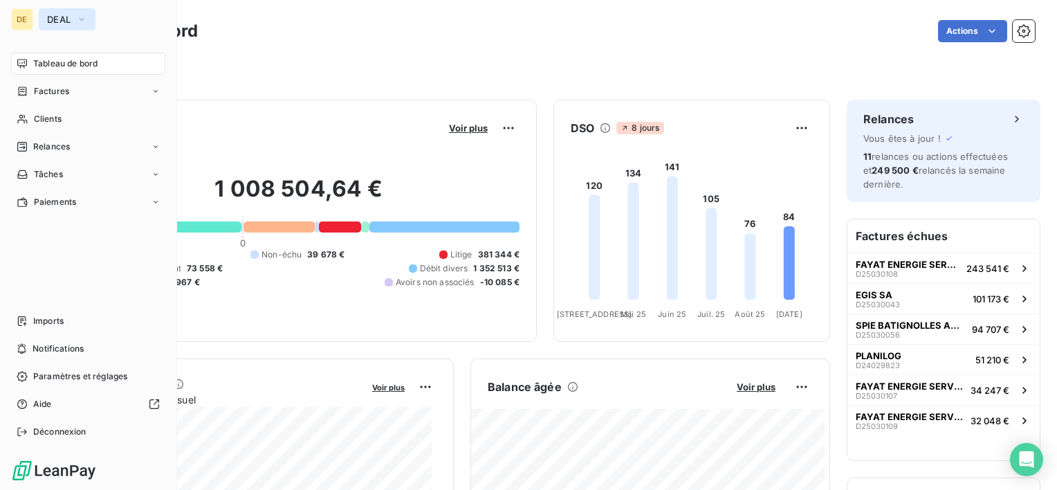
click at [83, 24] on icon "button" at bounding box center [81, 19] width 11 height 14
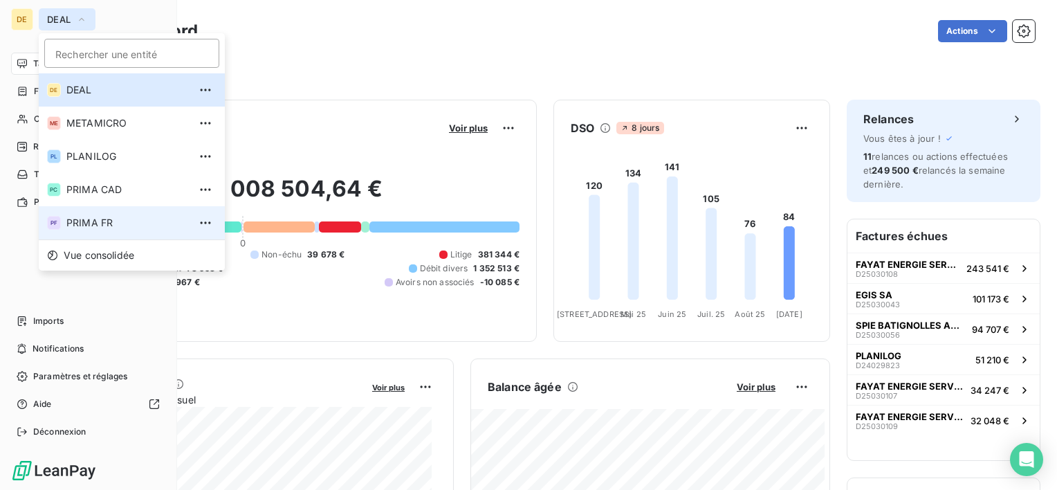
click at [102, 228] on span "PRIMA FR" at bounding box center [127, 223] width 122 height 14
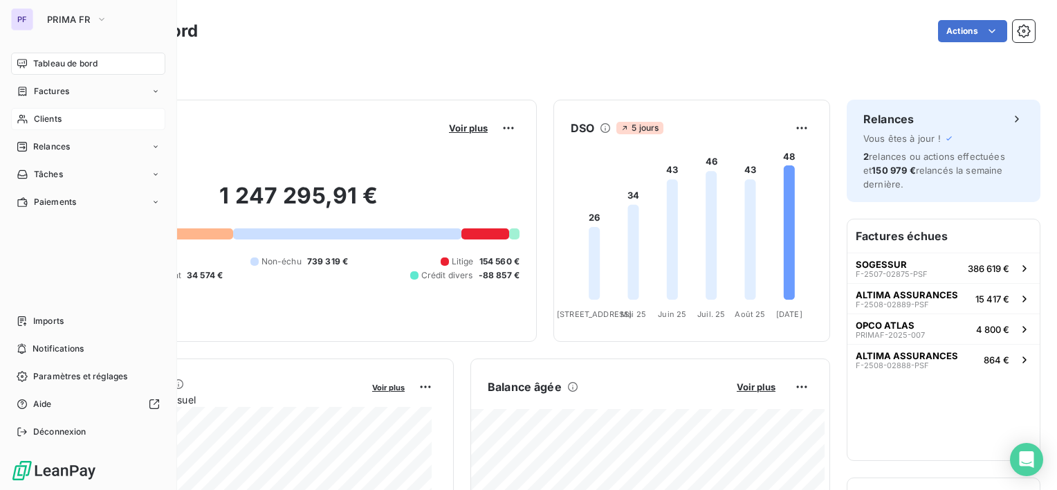
click at [53, 110] on div "Clients" at bounding box center [88, 119] width 154 height 22
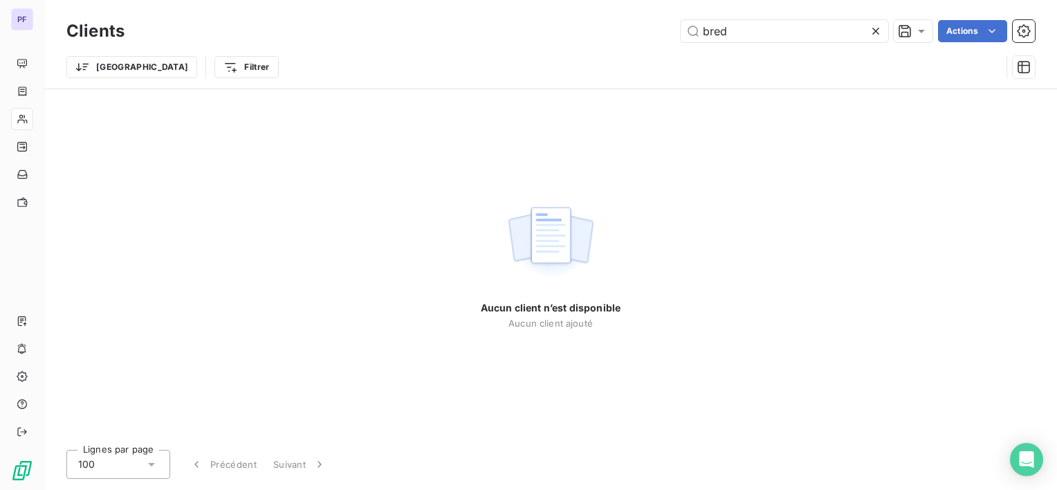
drag, startPoint x: 749, startPoint y: 32, endPoint x: 464, endPoint y: 7, distance: 286.8
click at [464, 7] on div "Clients bred Actions Trier Filtrer" at bounding box center [550, 44] width 1013 height 89
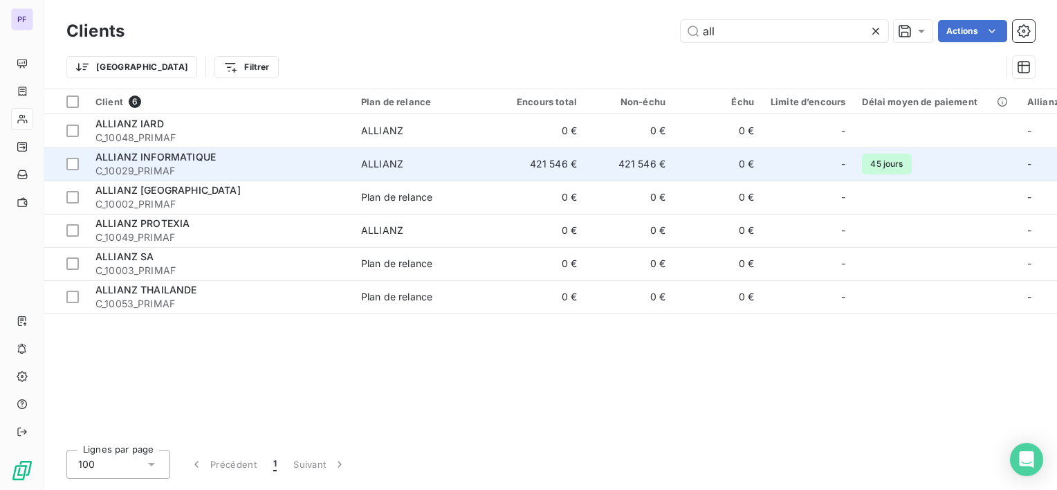
type input "all"
click at [468, 163] on span "ALLIANZ" at bounding box center [424, 164] width 127 height 14
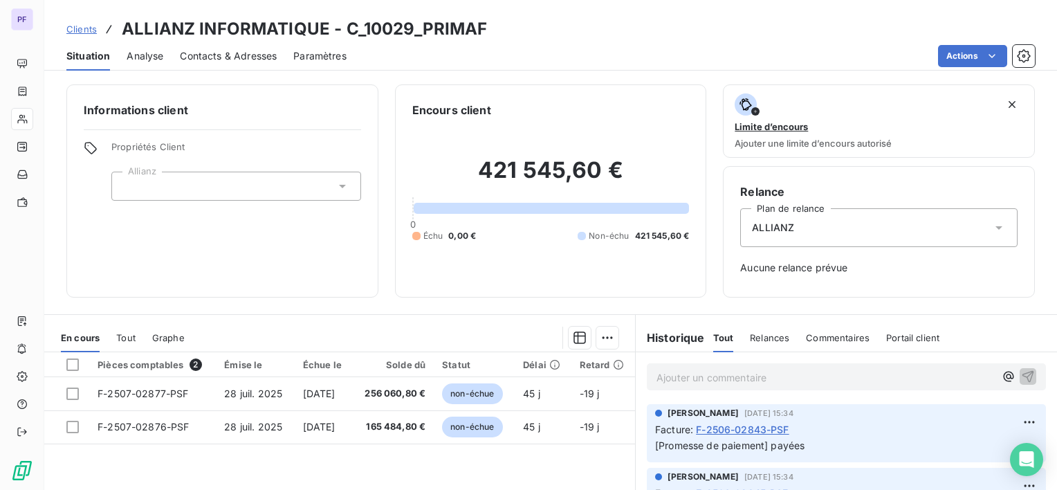
click at [814, 227] on div "ALLIANZ" at bounding box center [878, 227] width 277 height 39
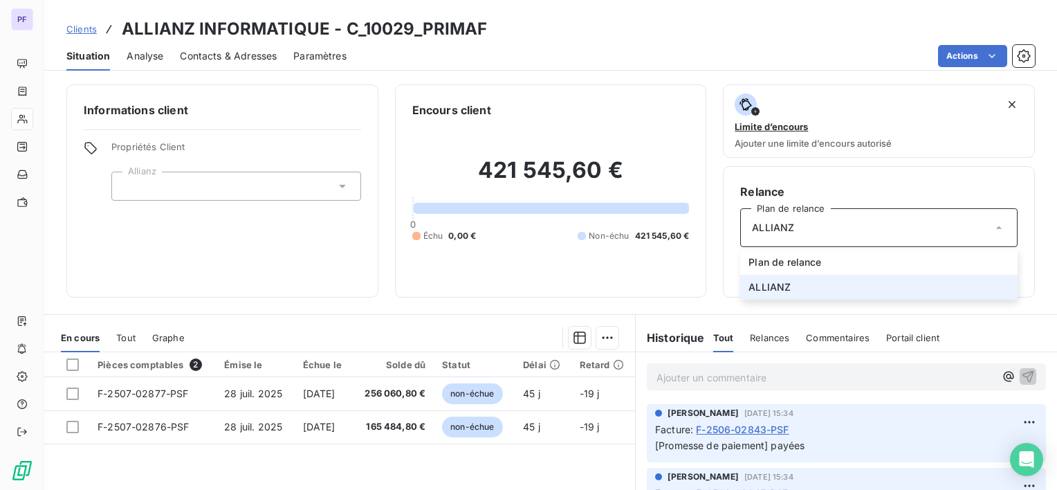
click at [814, 227] on div "ALLIANZ" at bounding box center [878, 227] width 277 height 39
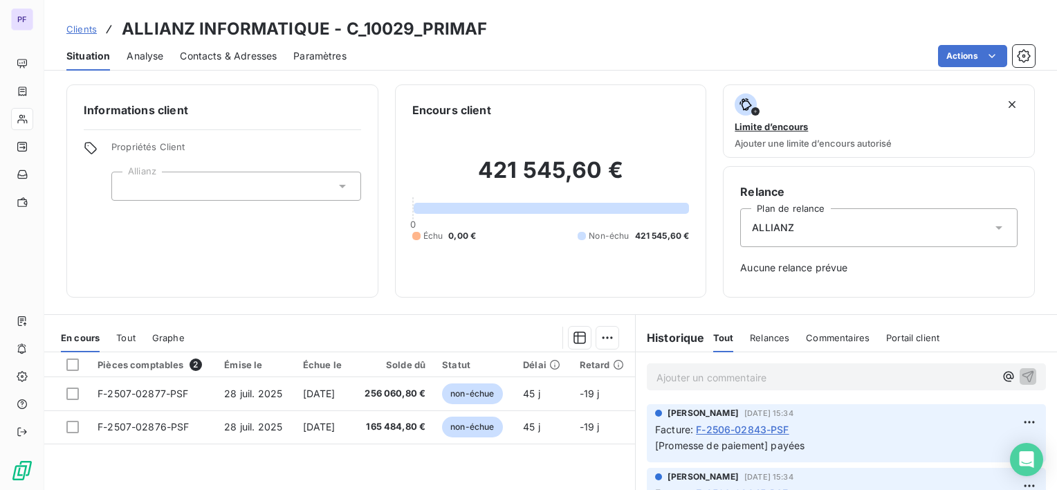
click at [992, 221] on icon at bounding box center [999, 228] width 14 height 14
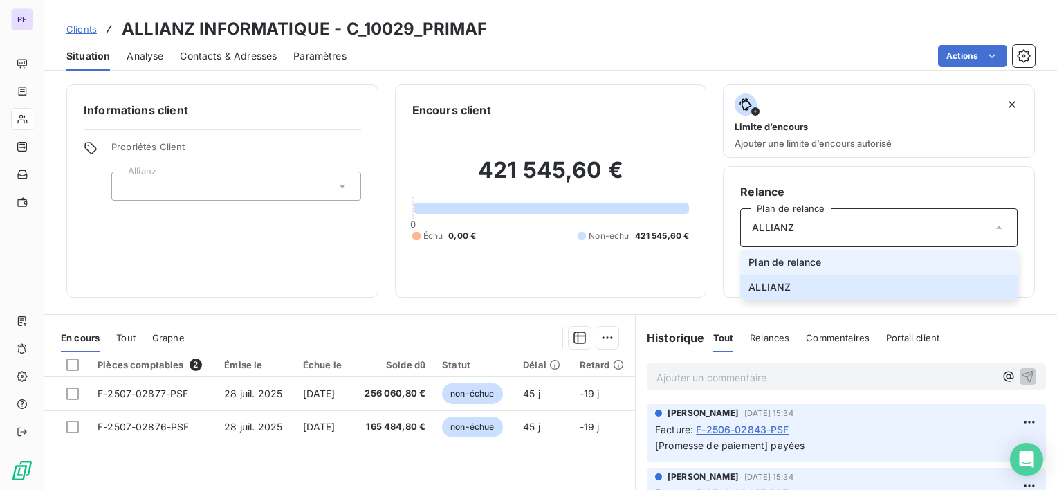
click at [827, 264] on li "Plan de relance" at bounding box center [878, 262] width 277 height 25
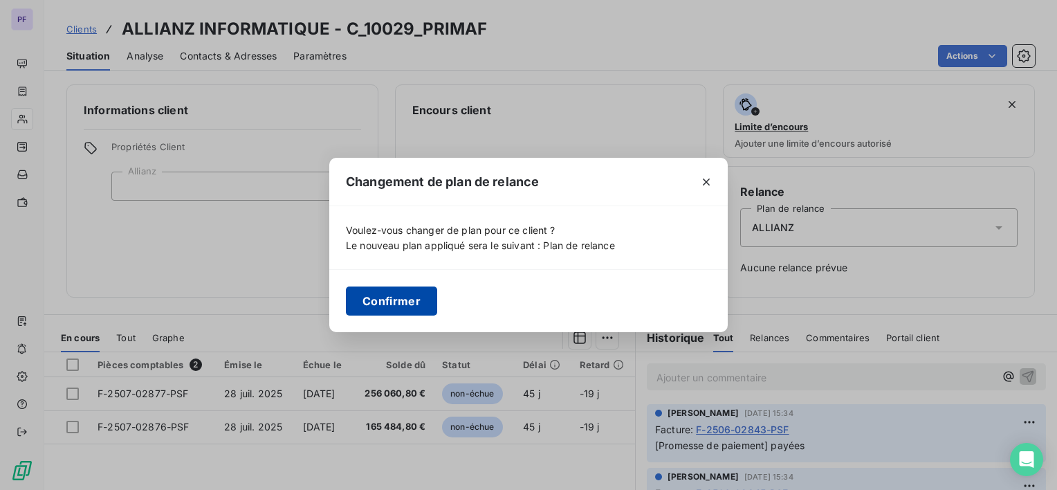
drag, startPoint x: 430, startPoint y: 299, endPoint x: 562, endPoint y: 291, distance: 132.4
click at [428, 299] on button "Confirmer" at bounding box center [391, 300] width 91 height 29
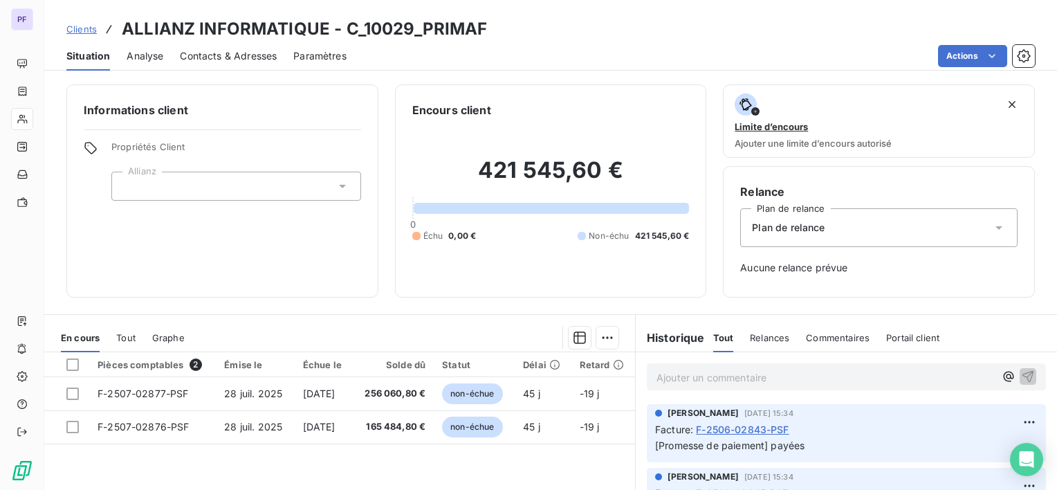
click at [232, 59] on span "Contacts & Adresses" at bounding box center [228, 56] width 97 height 14
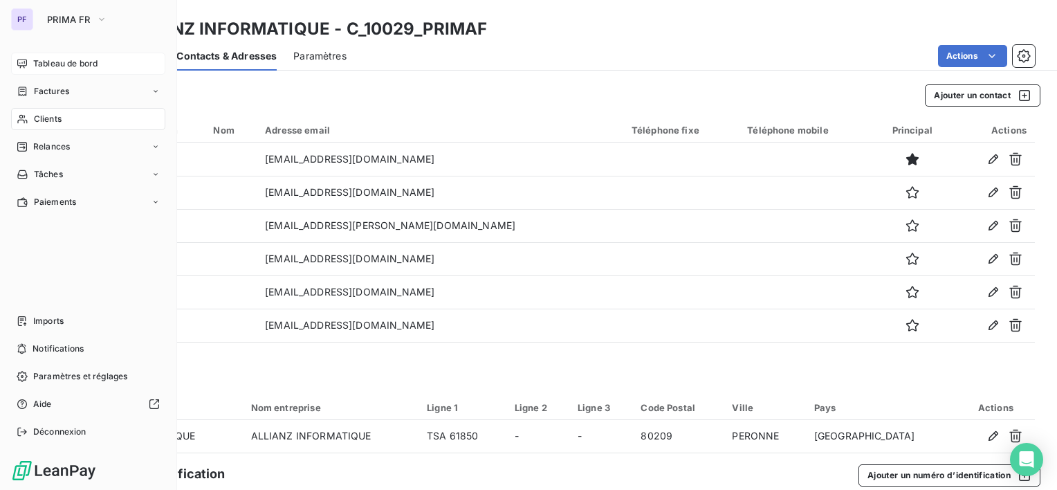
click at [43, 55] on div "Tableau de bord" at bounding box center [88, 64] width 154 height 22
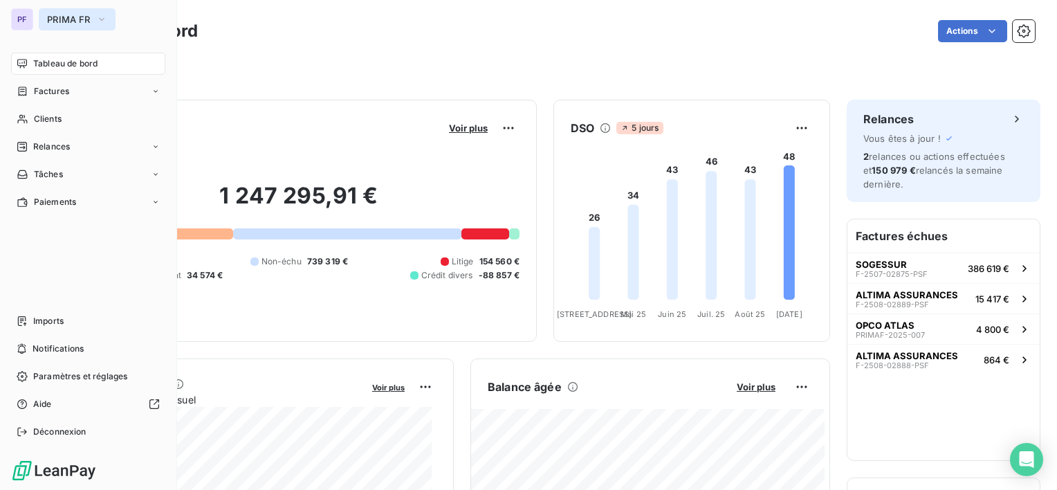
click at [75, 17] on span "PRIMA FR" at bounding box center [69, 19] width 44 height 11
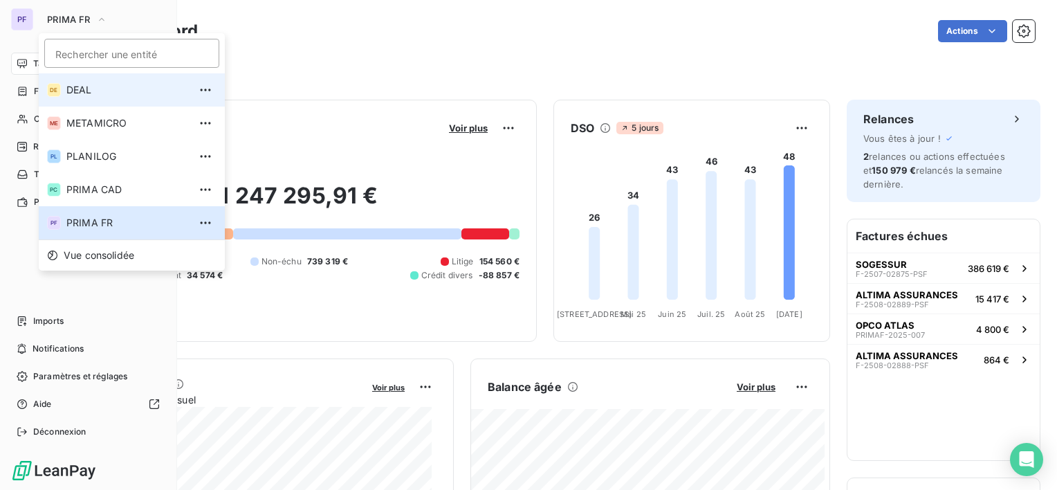
click at [93, 91] on span "DEAL" at bounding box center [127, 90] width 122 height 14
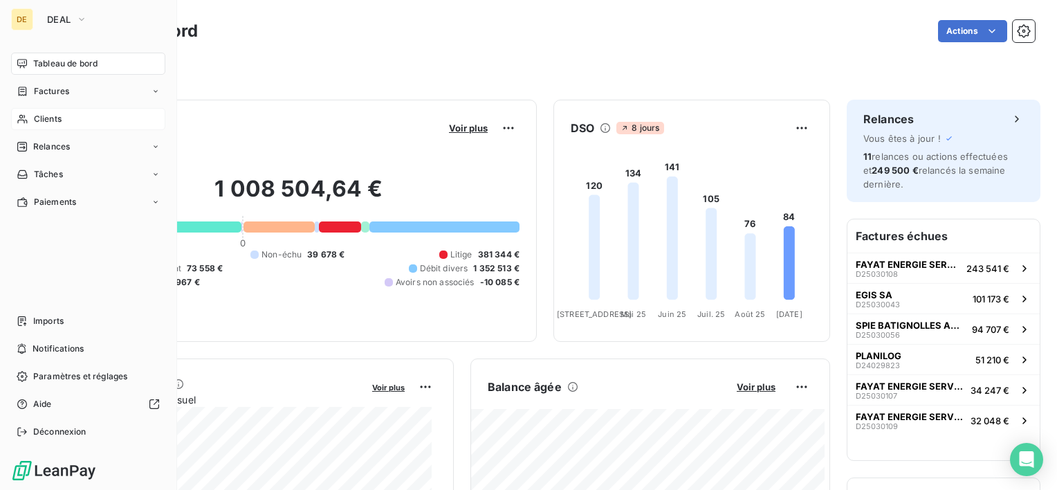
click at [71, 113] on div "Clients" at bounding box center [88, 119] width 154 height 22
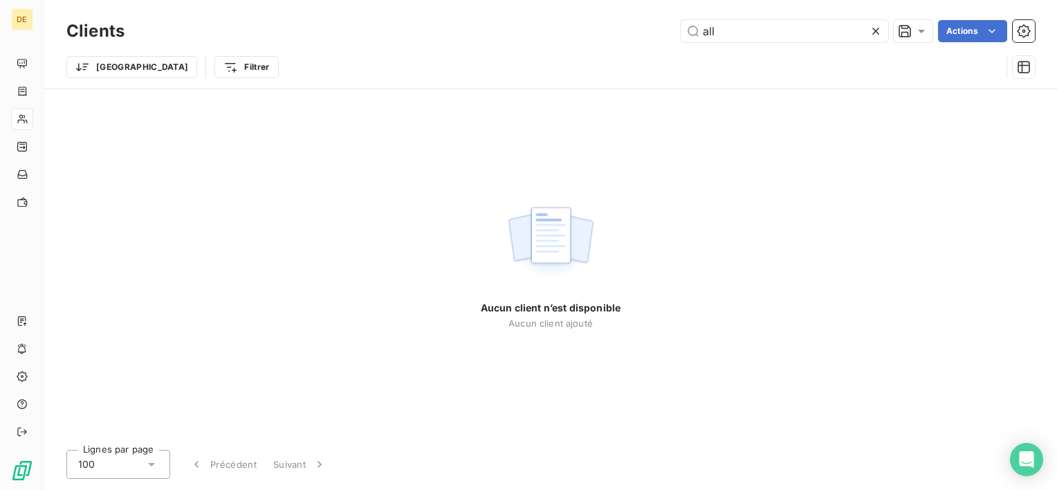
drag, startPoint x: 678, startPoint y: 31, endPoint x: 405, endPoint y: 11, distance: 273.3
click at [405, 11] on div "Clients all Actions Trier Filtrer" at bounding box center [550, 44] width 1013 height 89
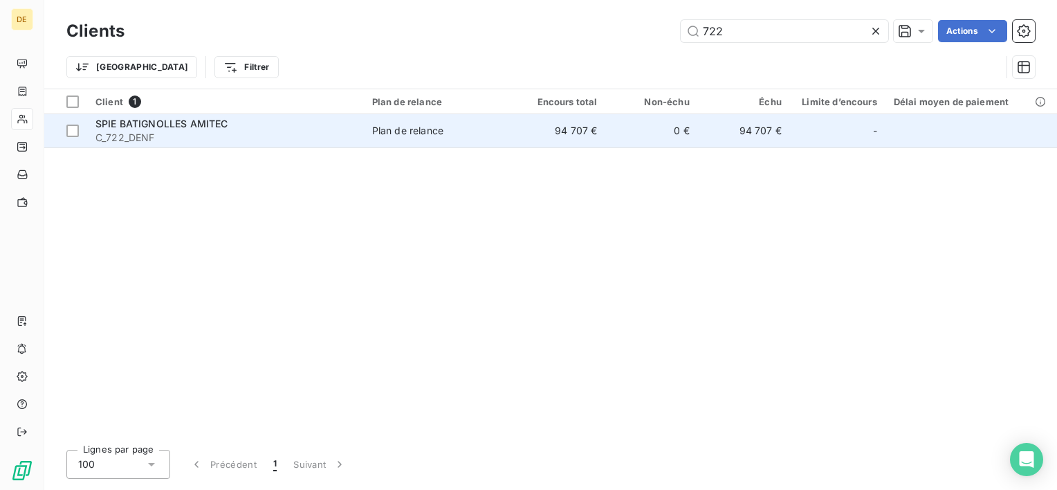
type input "722"
click at [302, 141] on span "C_722_DENF" at bounding box center [225, 138] width 260 height 14
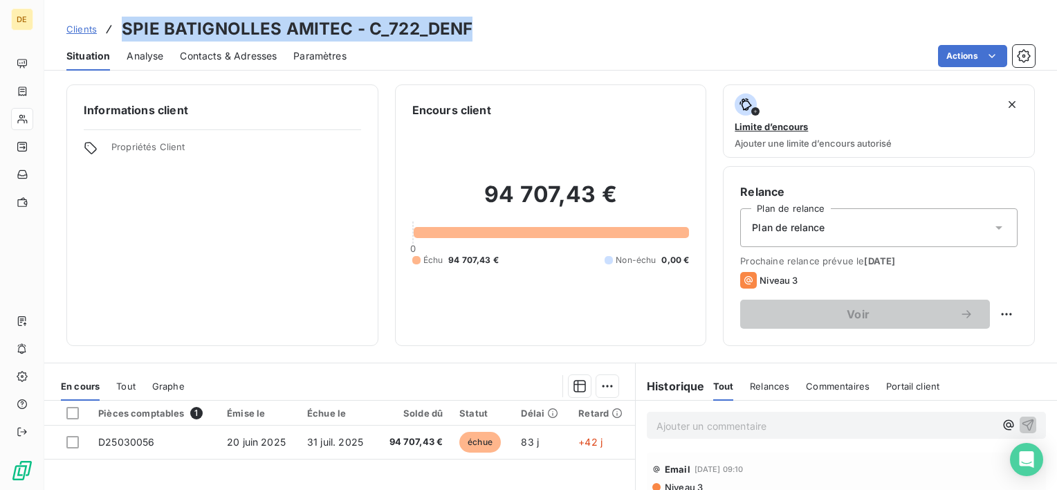
drag, startPoint x: 122, startPoint y: 30, endPoint x: 496, endPoint y: 41, distance: 374.4
click at [496, 41] on div "Clients SPIE BATIGNOLLES AMITEC - C_722_DENF" at bounding box center [550, 29] width 1013 height 25
copy h3 "SPIE BATIGNOLLES AMITEC - C_722_DENF"
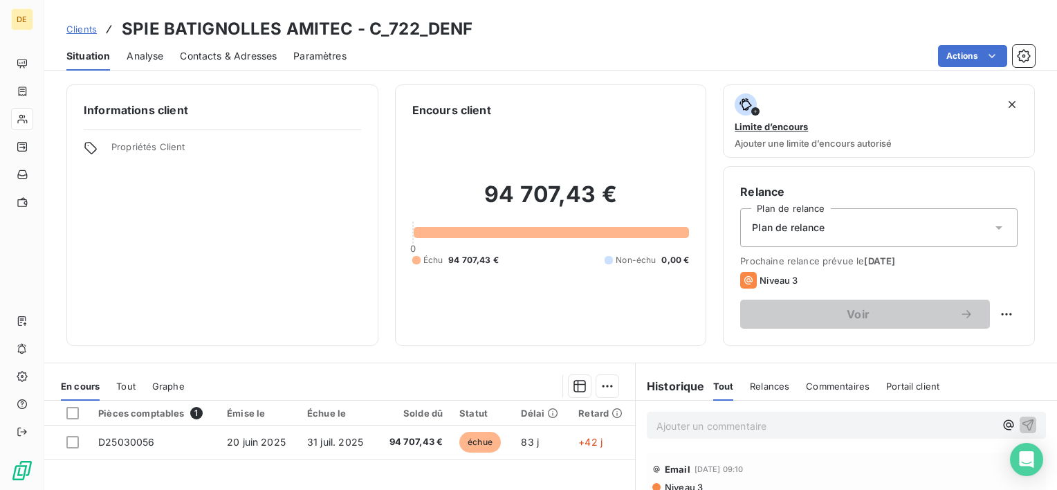
click at [630, 51] on div "Actions" at bounding box center [699, 56] width 672 height 22
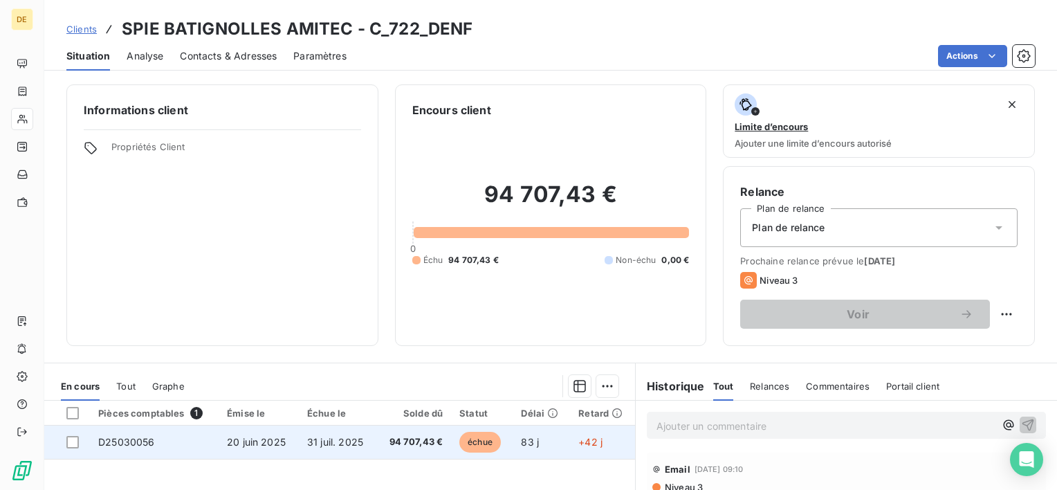
click at [372, 437] on td "31 juil. 2025" at bounding box center [337, 441] width 77 height 33
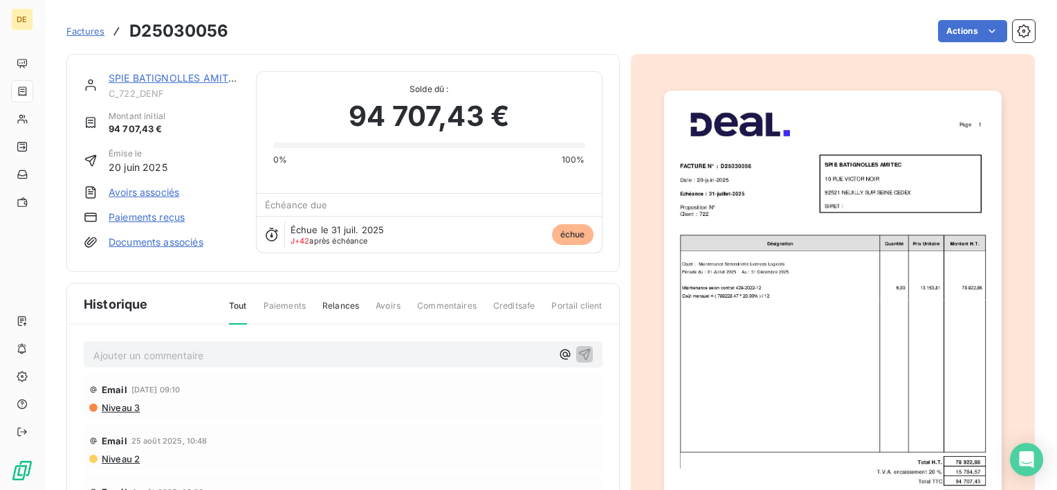
click at [167, 24] on h3 "D25030056" at bounding box center [178, 31] width 99 height 25
copy h3 "D25030056"
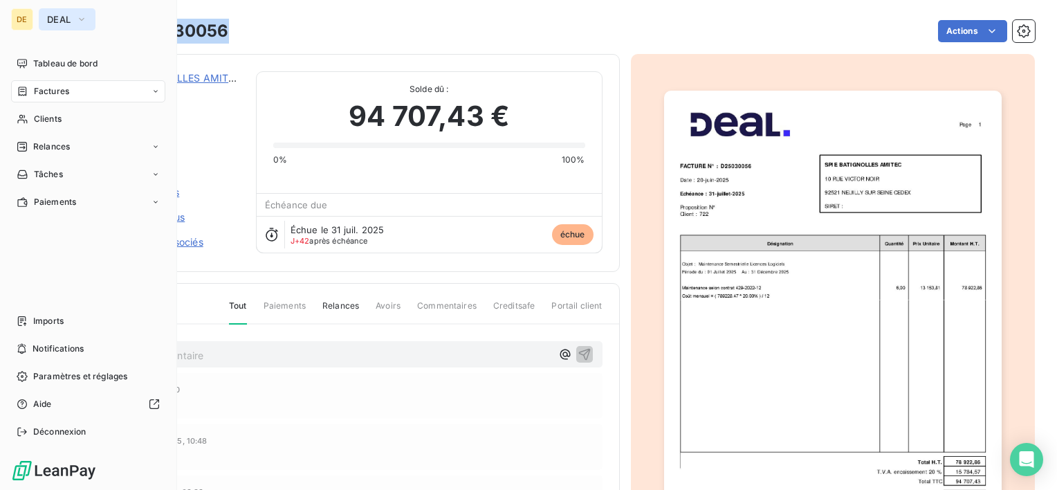
click at [73, 22] on button "DEAL" at bounding box center [67, 19] width 57 height 22
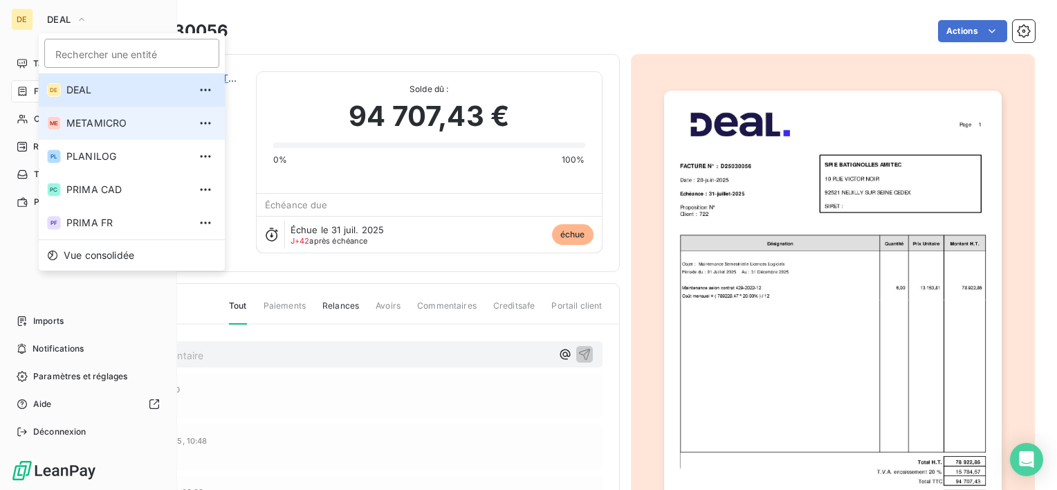
click at [113, 125] on span "METAMICRO" at bounding box center [127, 123] width 122 height 14
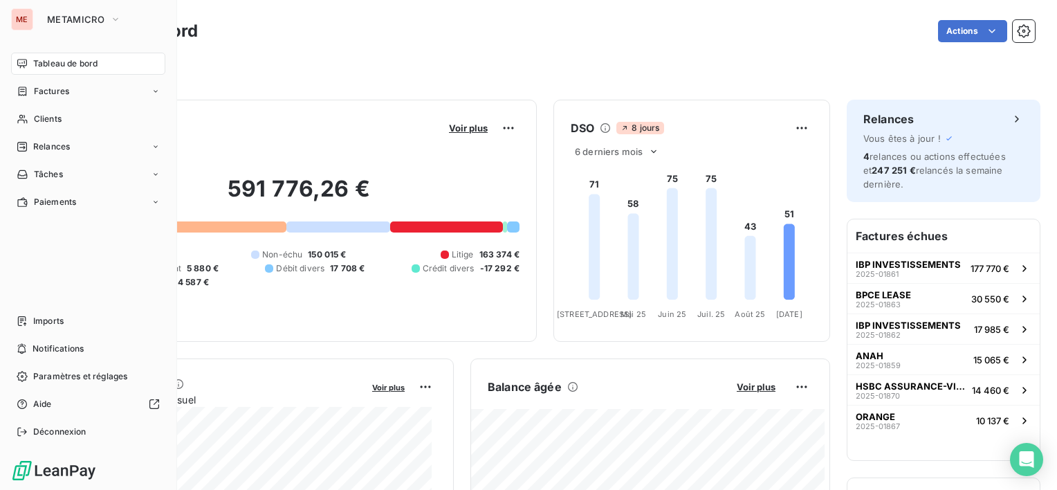
click at [607, 27] on div "Actions" at bounding box center [624, 31] width 821 height 22
click at [105, 21] on button "METAMICRO" at bounding box center [84, 19] width 91 height 22
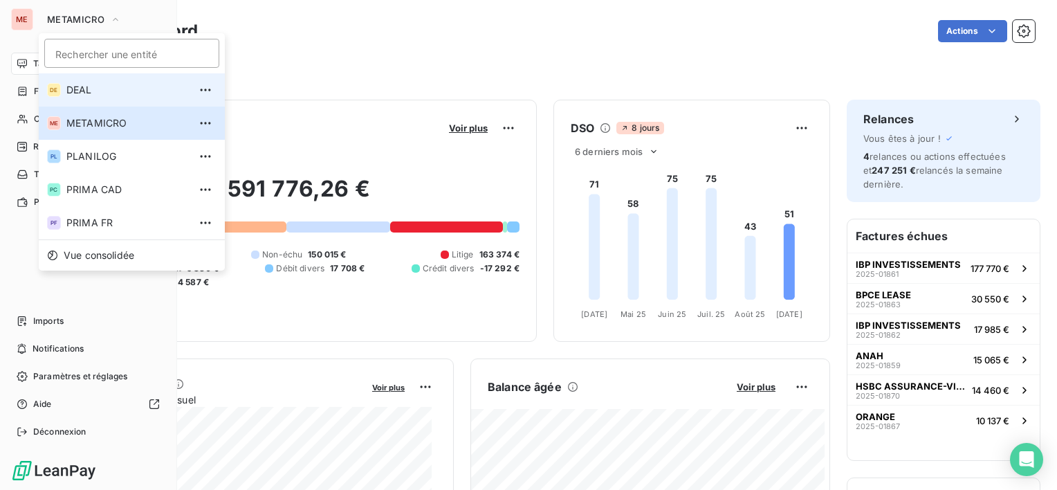
click at [102, 96] on span "DEAL" at bounding box center [127, 90] width 122 height 14
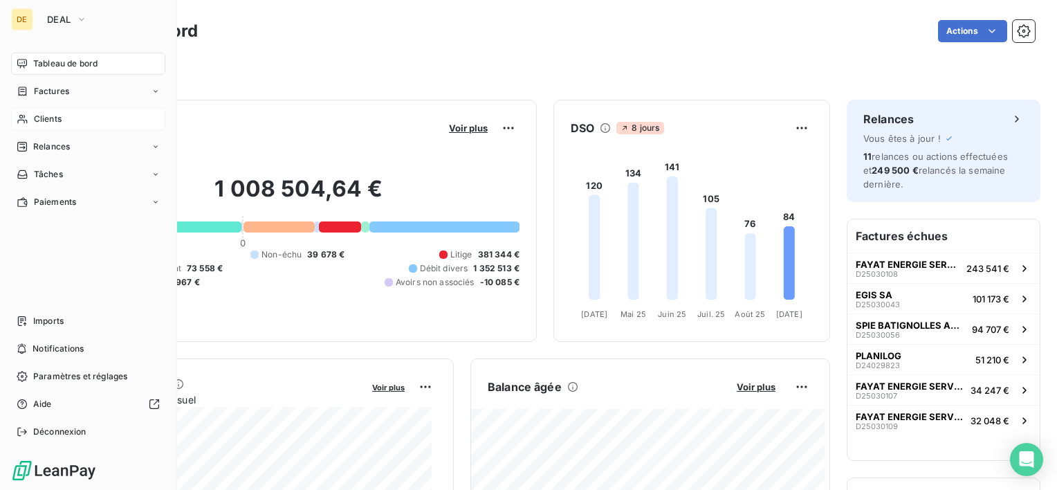
click at [63, 120] on div "Clients" at bounding box center [88, 119] width 154 height 22
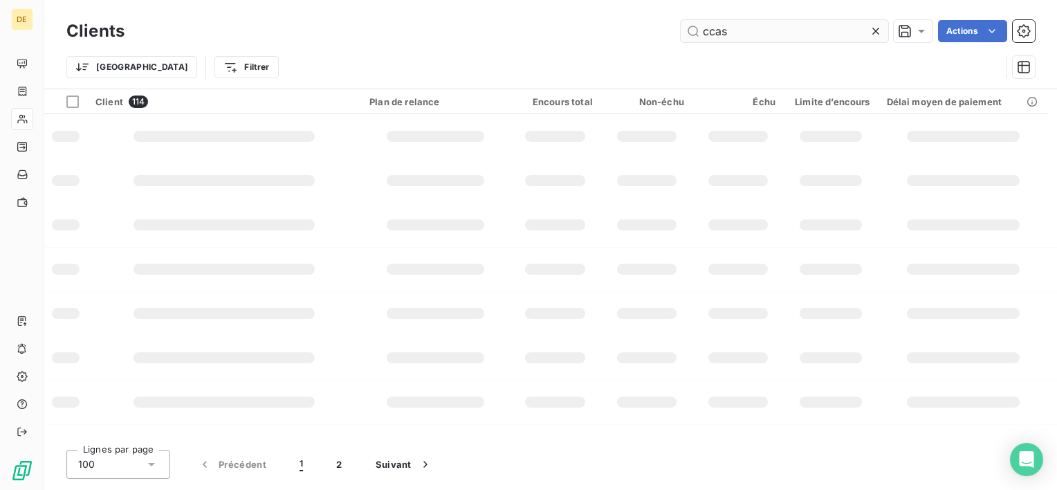
type input "ccas"
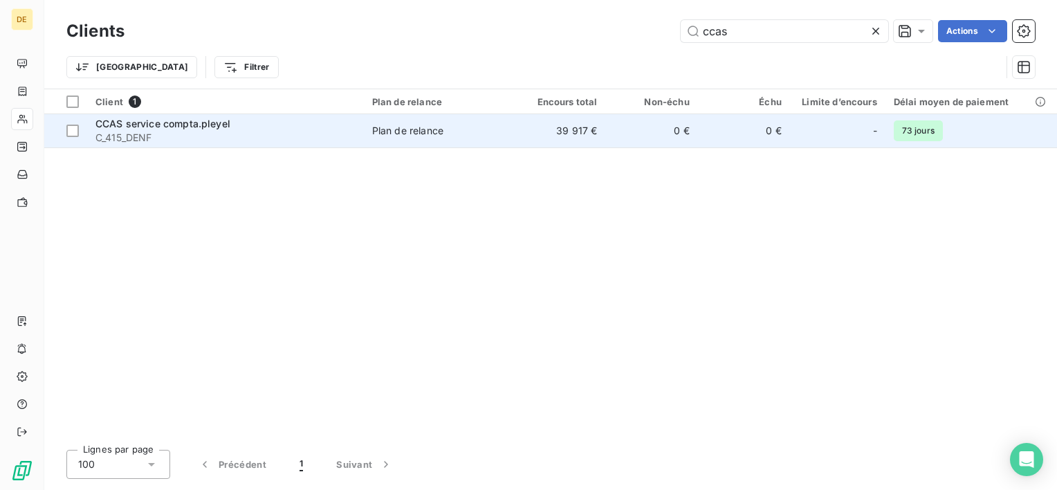
click at [675, 139] on td "0 €" at bounding box center [651, 130] width 92 height 33
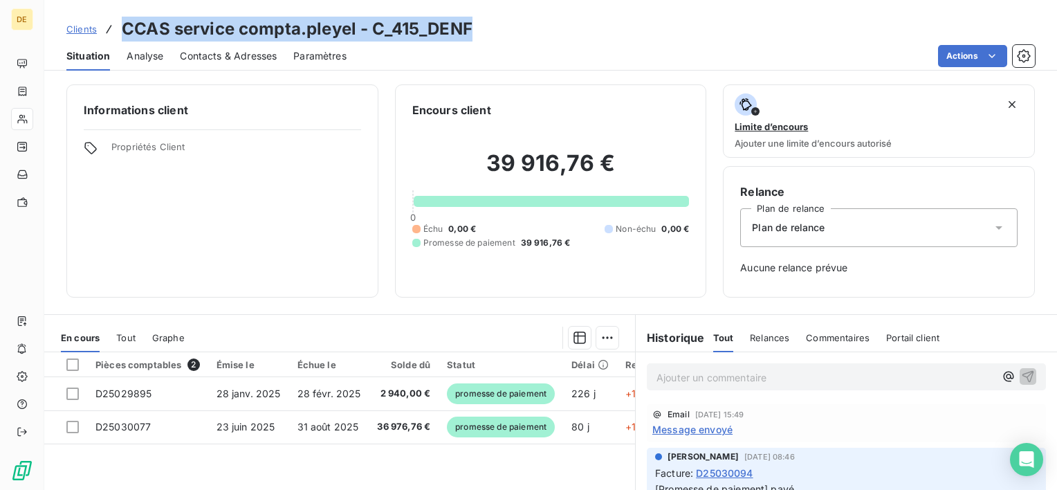
drag, startPoint x: 120, startPoint y: 28, endPoint x: 482, endPoint y: 18, distance: 362.0
click at [482, 18] on div "Clients CCAS service compta.pleyel - C_415_DENF" at bounding box center [550, 29] width 1013 height 25
copy h3 "CCAS service compta.pleyel - C_415_DENF"
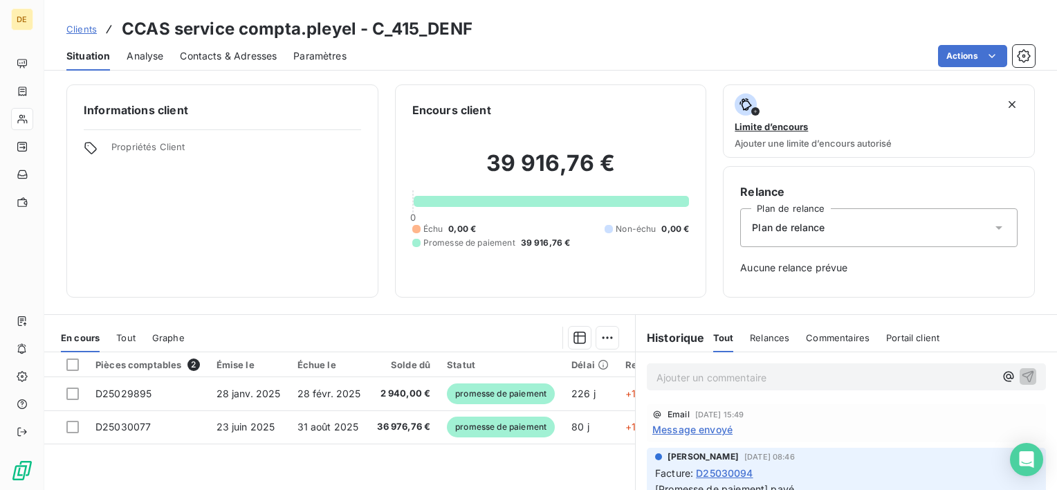
click at [412, 450] on div "Pièces comptables 2 Émise le Échue le Solde dû Statut Délai Retard D25029895 28…" at bounding box center [339, 485] width 591 height 266
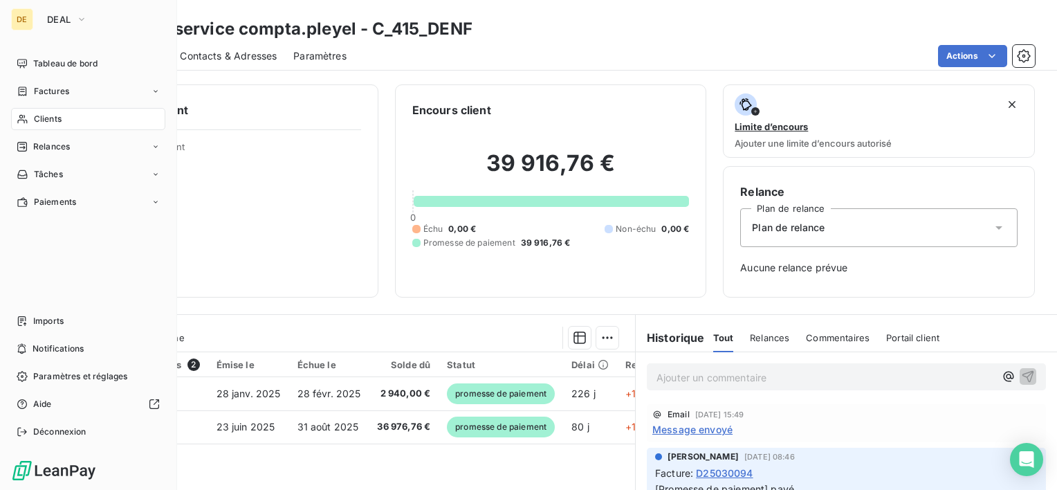
click at [55, 115] on span "Clients" at bounding box center [48, 119] width 28 height 12
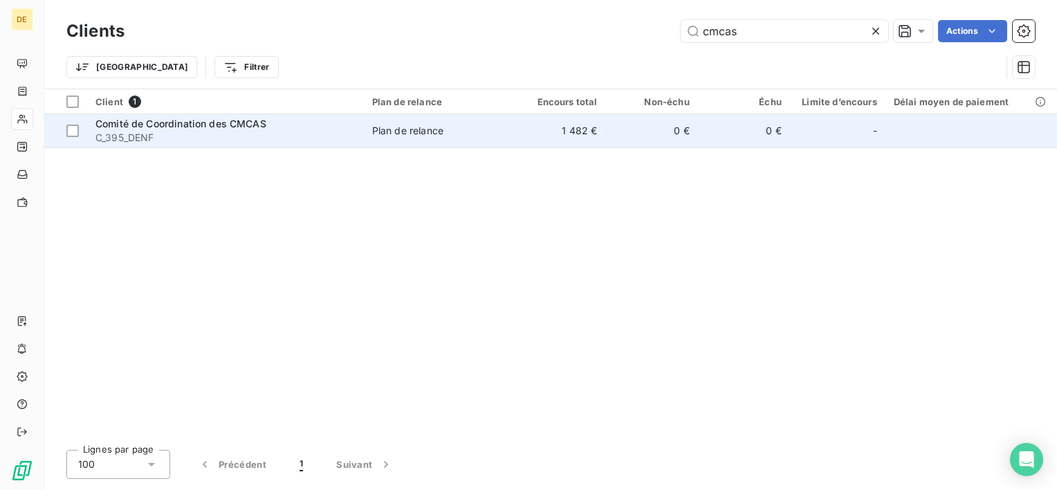
type input "cmcas"
click at [581, 136] on td "1 482 €" at bounding box center [559, 130] width 92 height 33
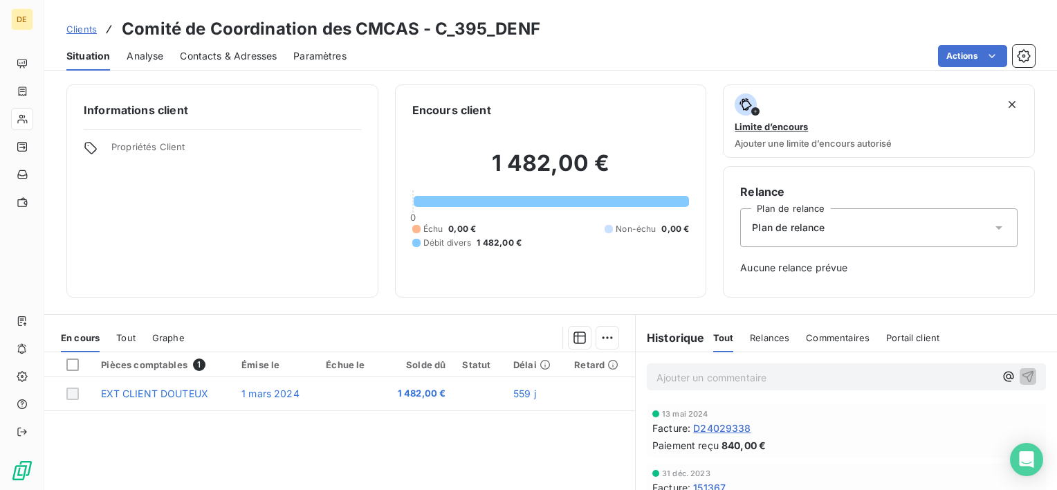
click at [162, 60] on span "Analyse" at bounding box center [145, 56] width 37 height 14
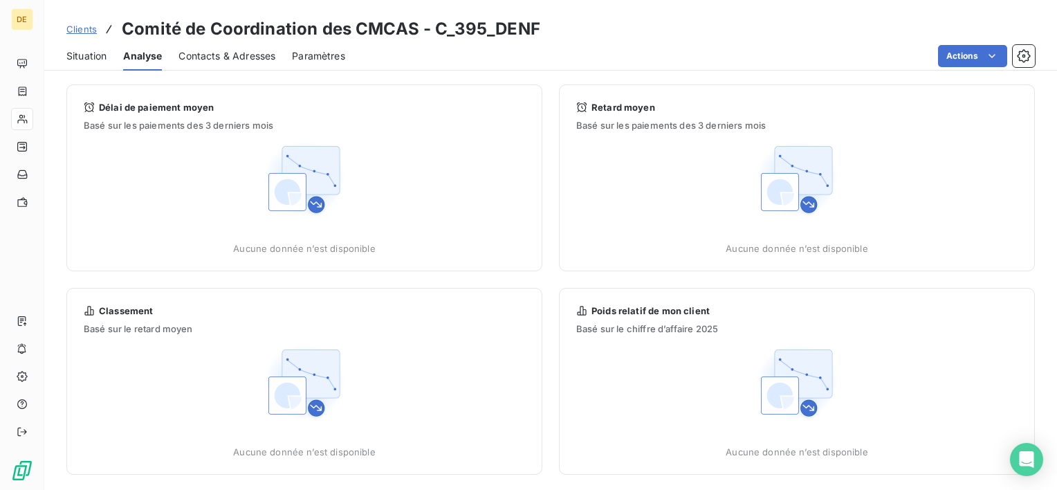
click at [198, 54] on span "Contacts & Adresses" at bounding box center [226, 56] width 97 height 14
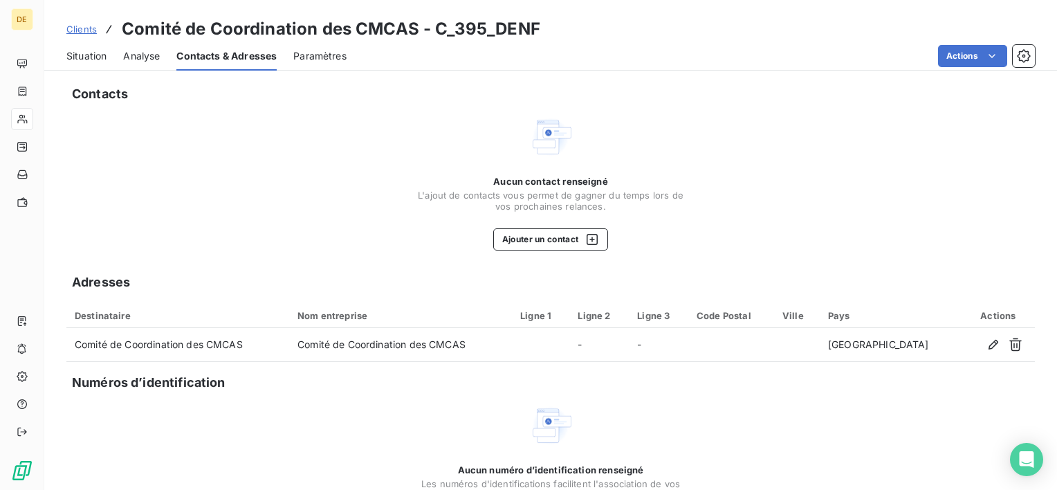
click at [91, 58] on span "Situation" at bounding box center [86, 56] width 40 height 14
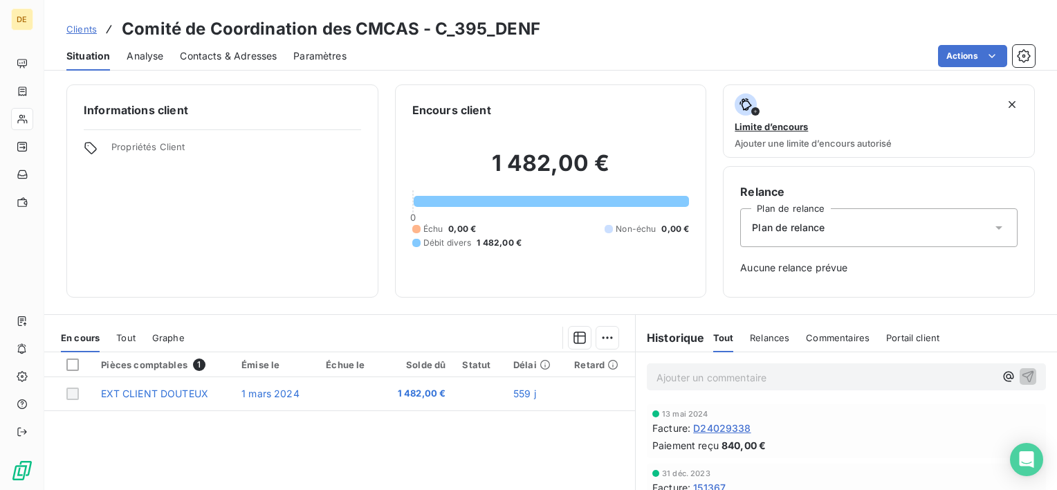
click at [122, 340] on span "Tout" at bounding box center [125, 337] width 19 height 11
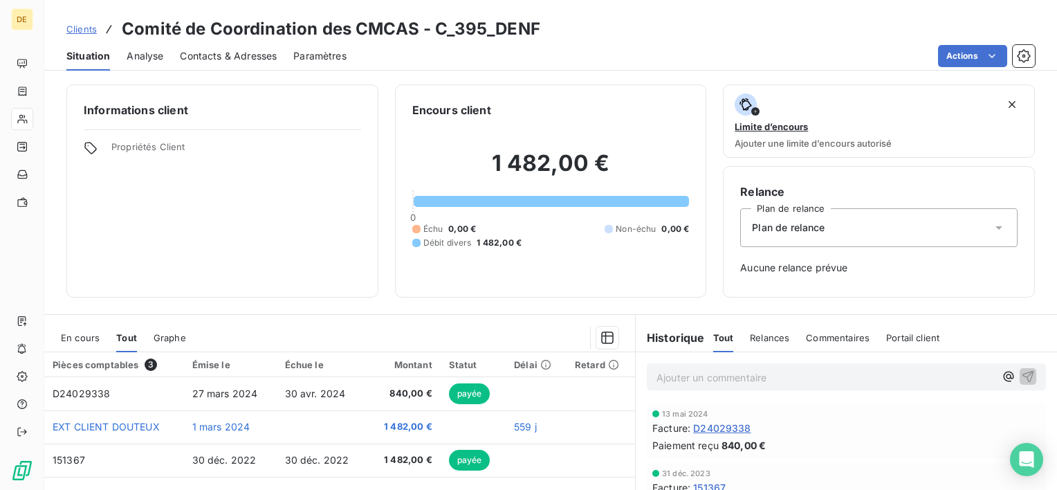
scroll to position [69, 0]
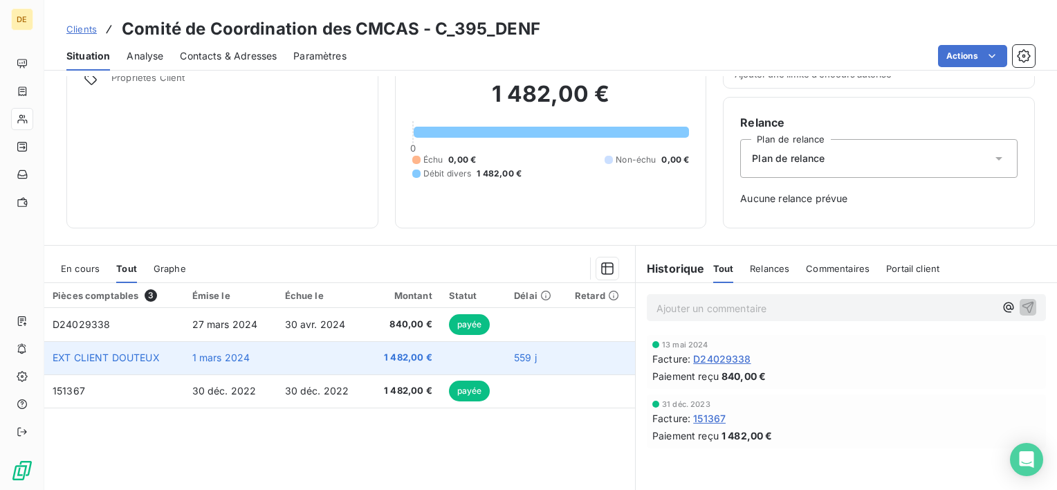
click at [464, 356] on td at bounding box center [473, 357] width 65 height 33
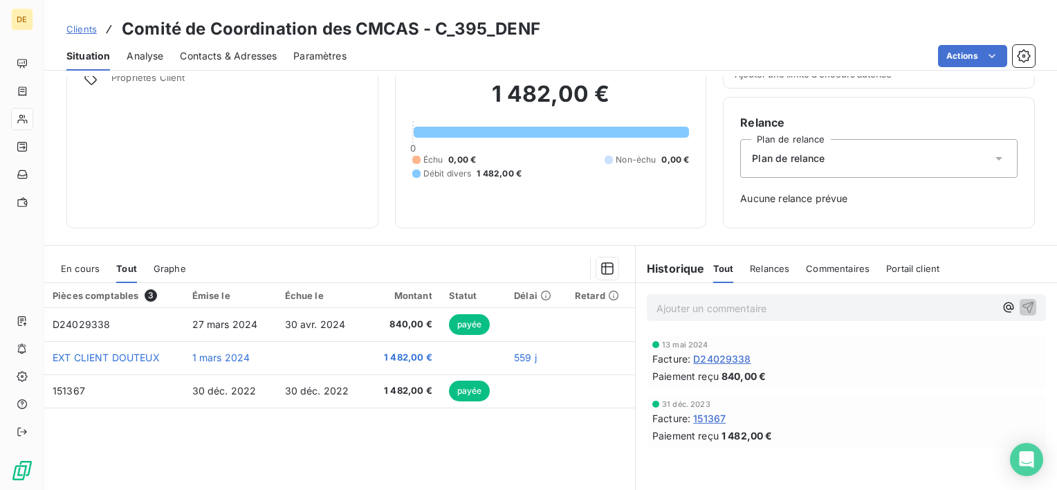
click at [367, 457] on div "Pièces comptables 3 Émise le Échue le Montant Statut Délai Retard D24029338 27 …" at bounding box center [339, 416] width 591 height 266
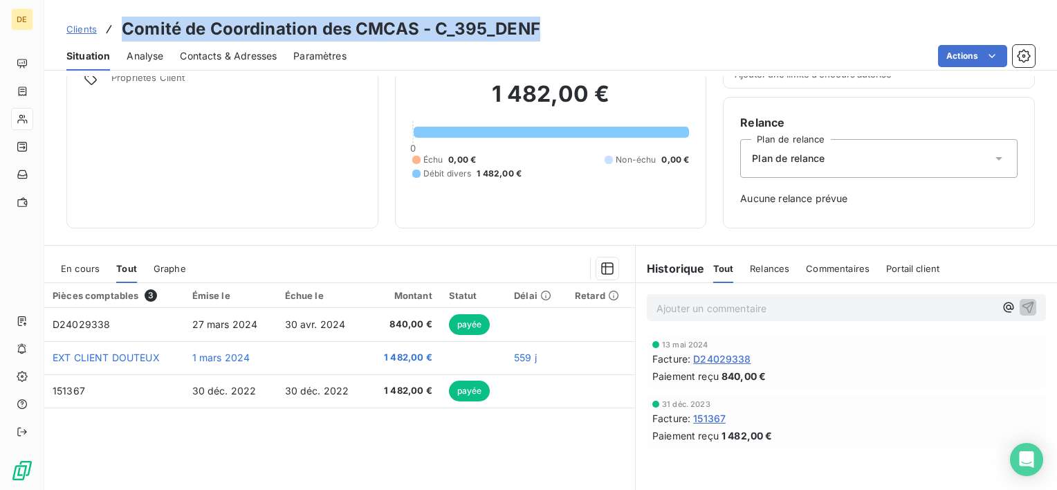
drag, startPoint x: 125, startPoint y: 33, endPoint x: 567, endPoint y: 24, distance: 442.2
click at [567, 24] on div "Clients Comité de Coordination des CMCAS - C_395_DENF" at bounding box center [550, 29] width 1013 height 25
copy h3 "Comité de Coordination des CMCAS - C_395_DENF"
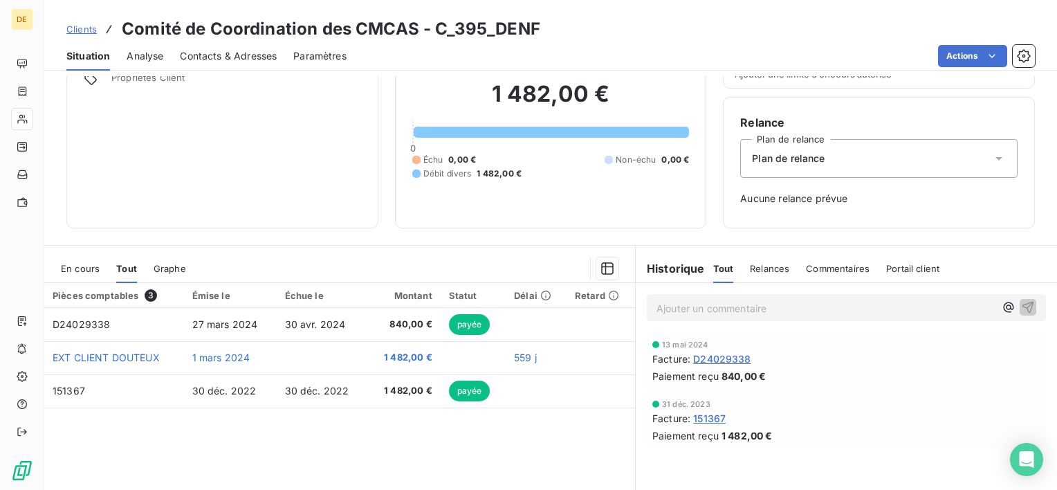
click at [358, 489] on html "DE Clients Comité de Coordination des CMCAS - C_395_DENF Situation Analyse Cont…" at bounding box center [528, 245] width 1057 height 490
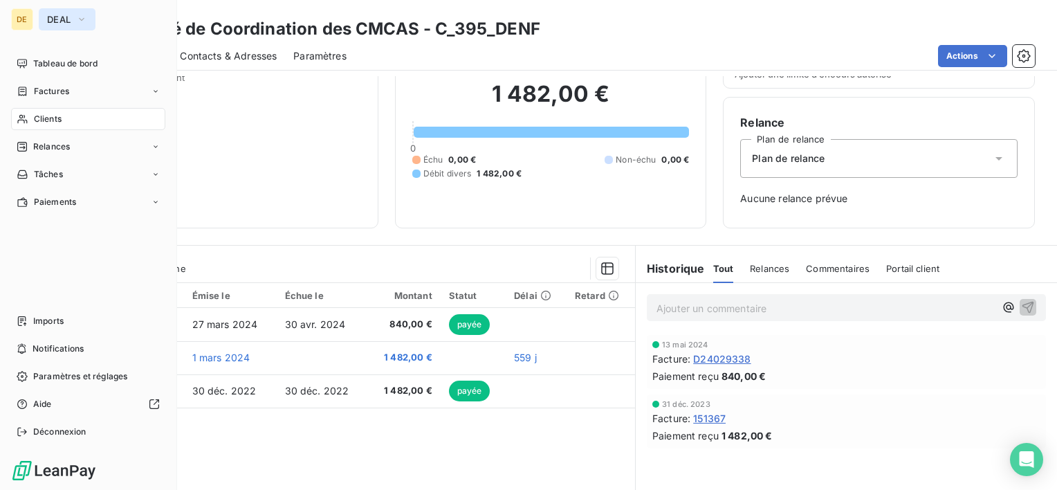
click at [69, 26] on button "DEAL" at bounding box center [67, 19] width 57 height 22
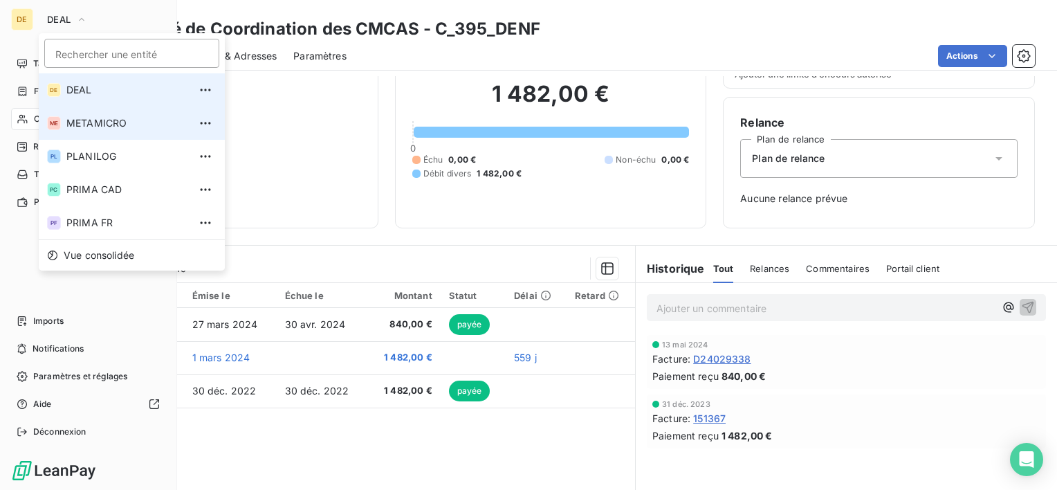
click at [93, 111] on li "ME METAMICRO" at bounding box center [132, 123] width 186 height 33
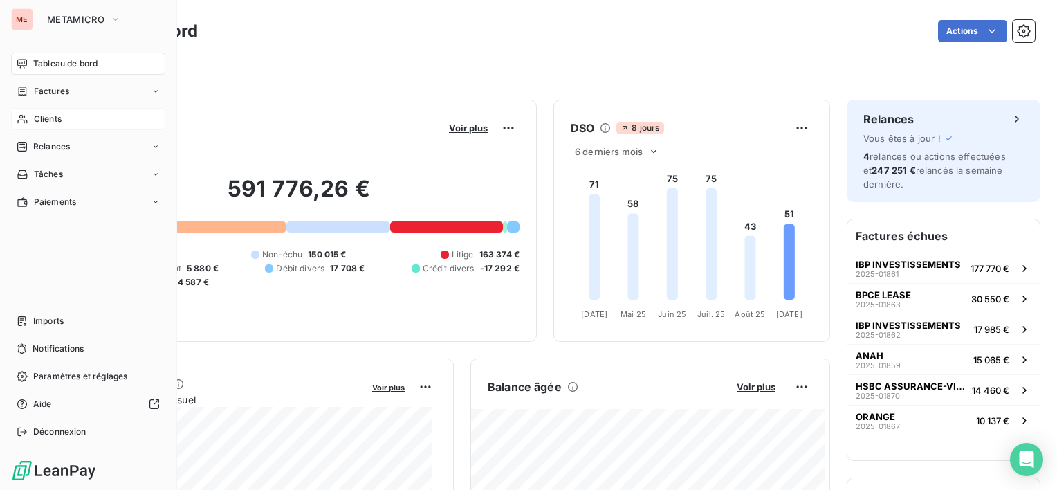
drag, startPoint x: 77, startPoint y: 127, endPoint x: 76, endPoint y: 120, distance: 7.0
click at [76, 126] on div "Clients" at bounding box center [88, 119] width 154 height 22
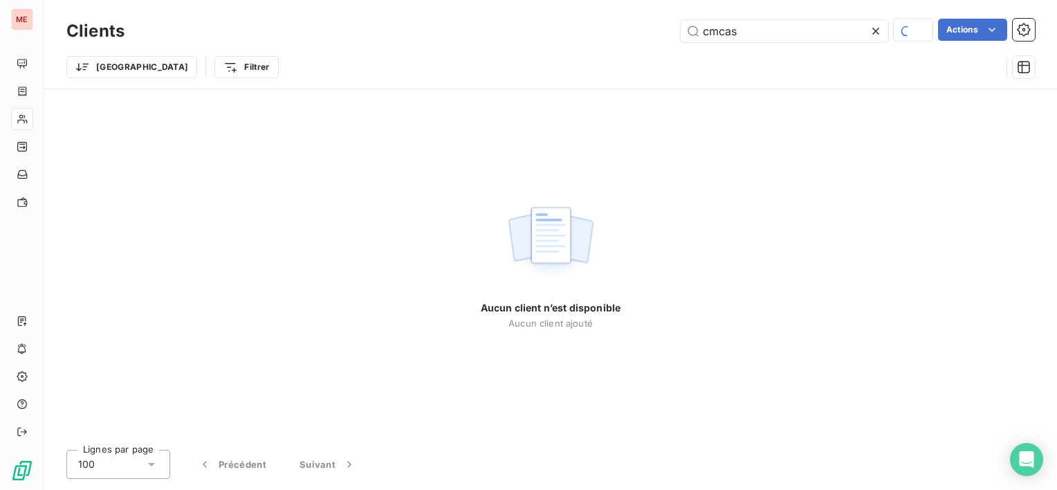
drag, startPoint x: 757, startPoint y: 30, endPoint x: 512, endPoint y: 21, distance: 245.1
click at [512, 21] on div "cmcas Actions" at bounding box center [588, 31] width 894 height 24
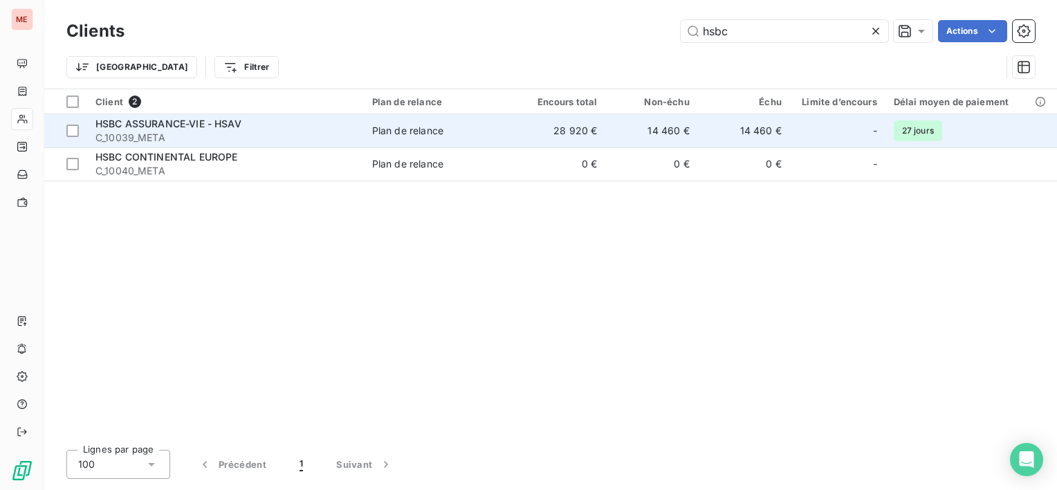
type input "hsbc"
click at [584, 138] on td "28 920 €" at bounding box center [559, 130] width 92 height 33
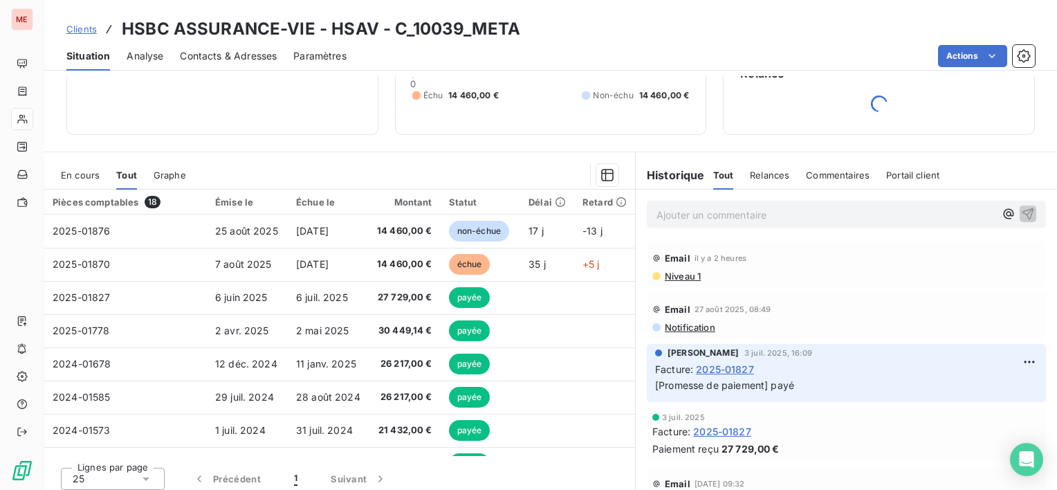
scroll to position [125, 0]
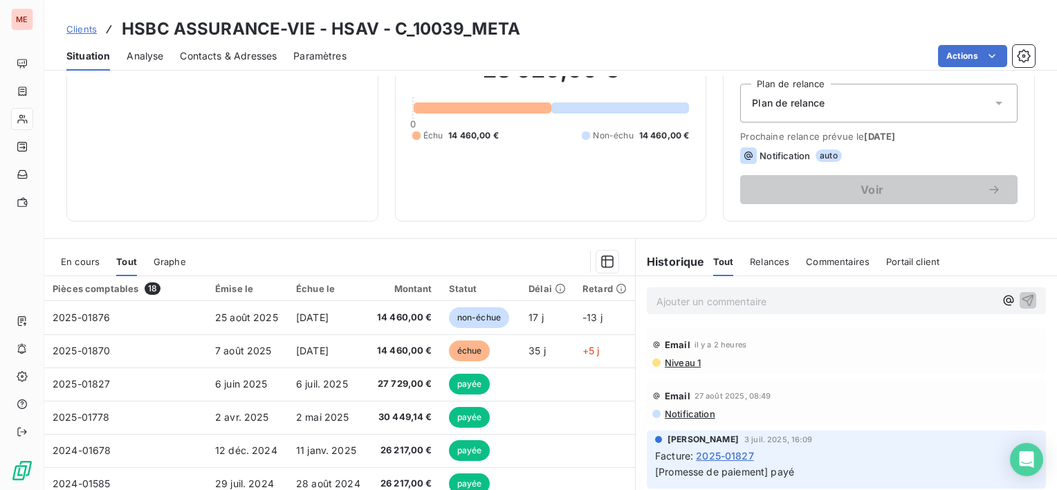
click at [82, 265] on span "En cours" at bounding box center [80, 261] width 39 height 11
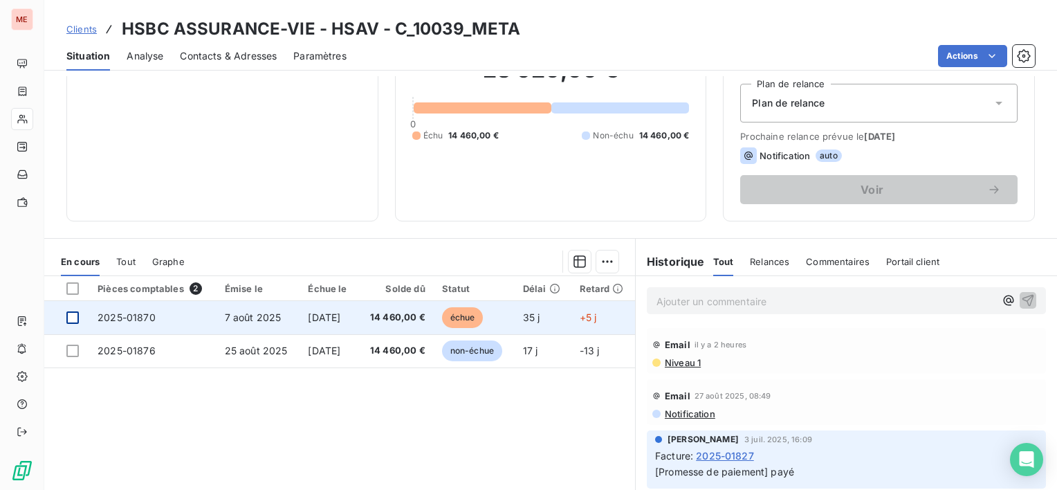
click at [76, 314] on div at bounding box center [72, 317] width 12 height 12
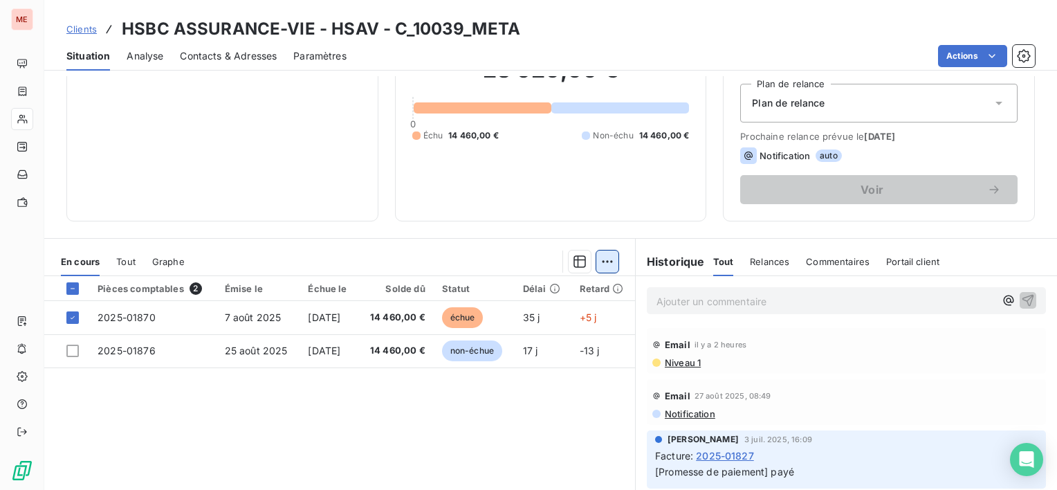
click at [607, 259] on html "ME Clients HSBC ASSURANCE-VIE - HSAV - C_10039_META Situation Analyse Contacts …" at bounding box center [528, 245] width 1057 height 490
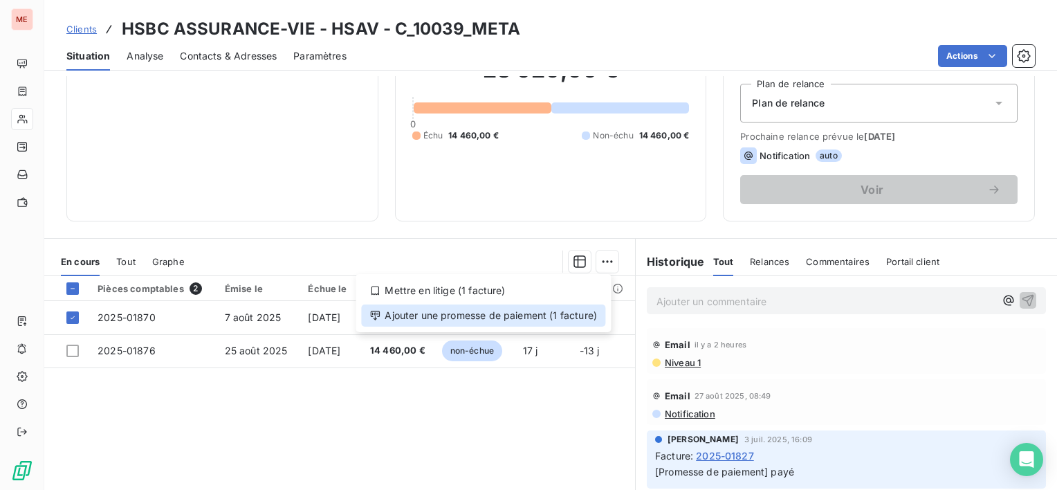
click at [509, 324] on div "Ajouter une promesse de paiement (1 facture)" at bounding box center [483, 315] width 244 height 22
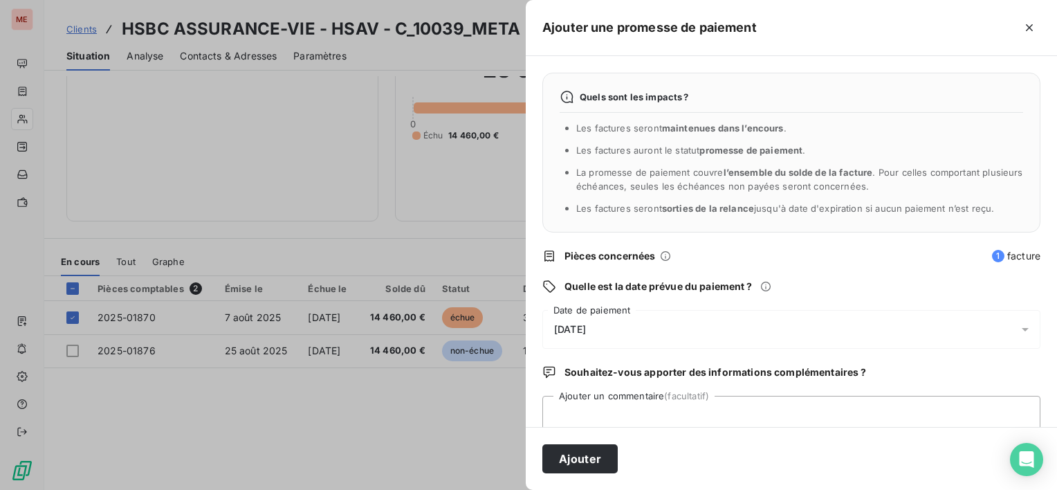
click at [706, 321] on div "12/09/2025" at bounding box center [791, 329] width 498 height 39
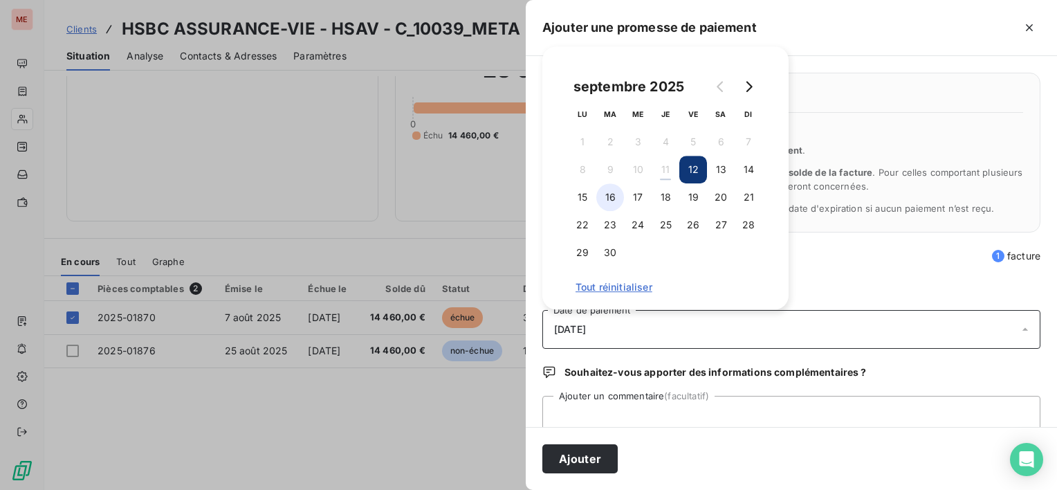
click at [614, 196] on button "16" at bounding box center [610, 197] width 28 height 28
click at [624, 412] on textarea "Ajouter un commentaire (facultatif)" at bounding box center [791, 422] width 498 height 53
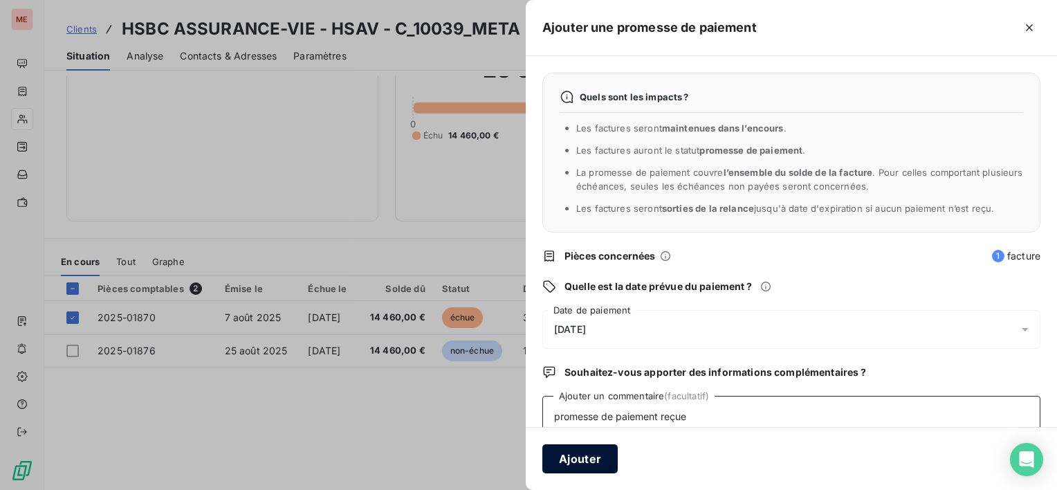
type textarea "promesse de paiement reçue"
click at [572, 458] on button "Ajouter" at bounding box center [579, 458] width 75 height 29
